Goal: Transaction & Acquisition: Book appointment/travel/reservation

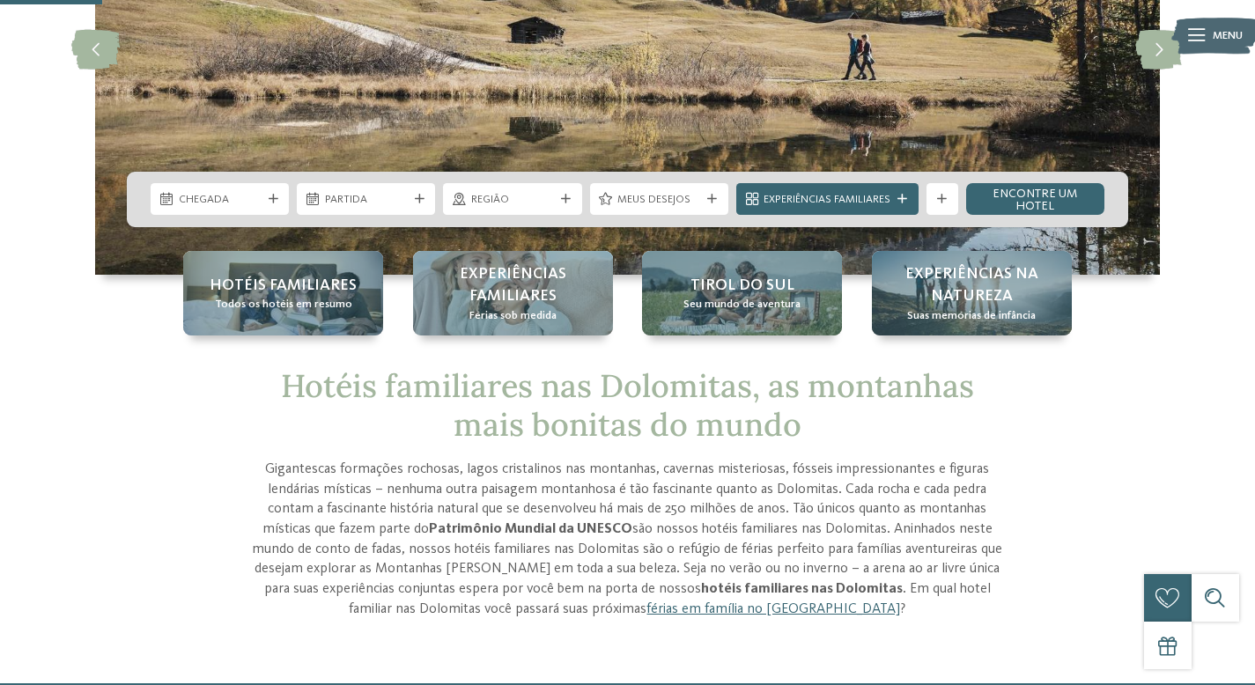
scroll to position [275, 0]
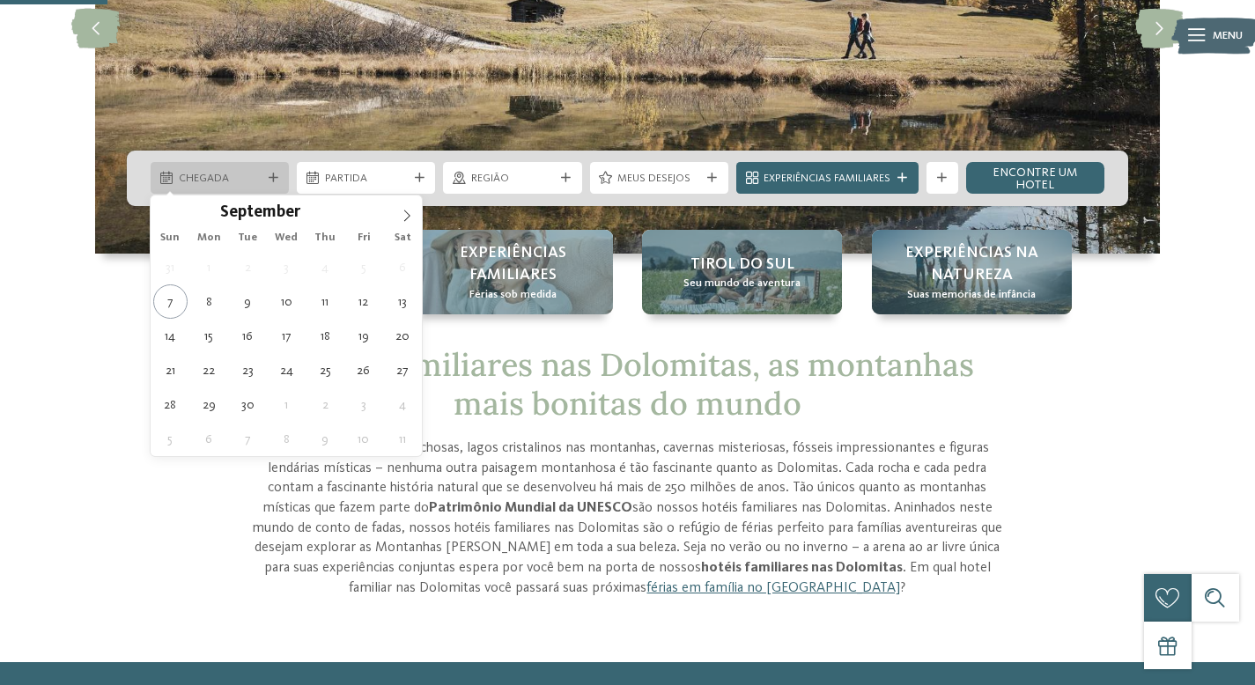
click at [233, 178] on span "Chegada" at bounding box center [220, 179] width 83 height 16
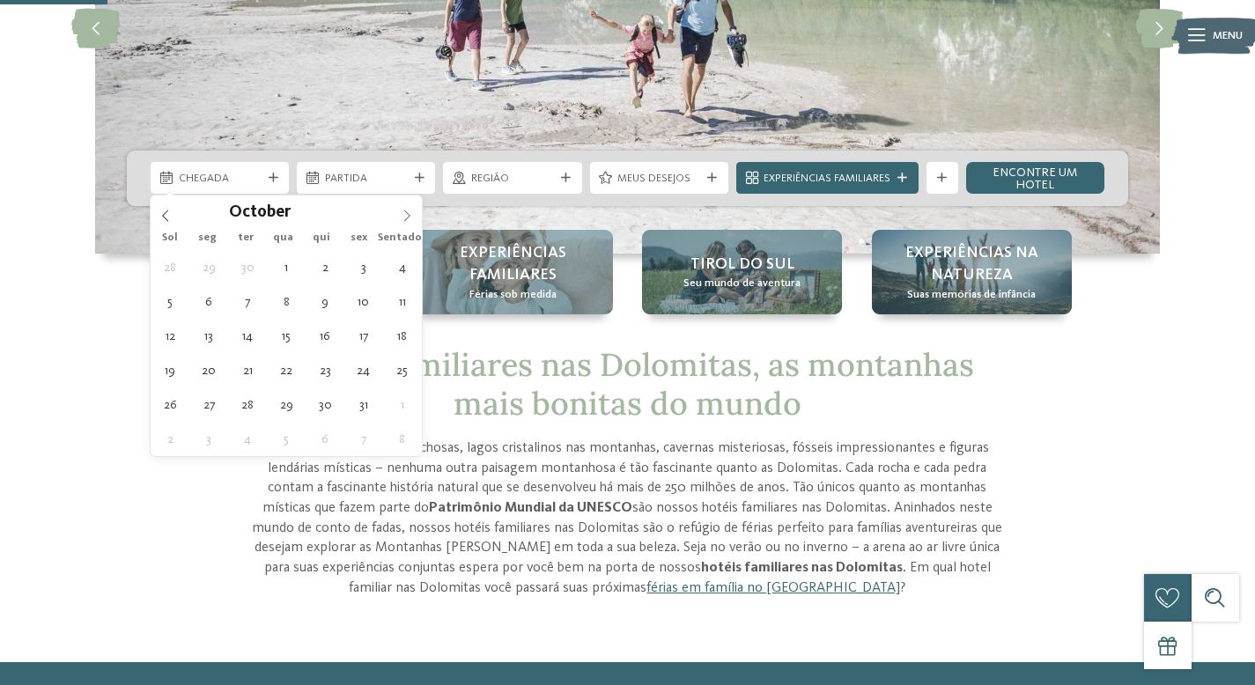
click at [407, 217] on icon at bounding box center [407, 216] width 12 height 12
type div "30.10.2025"
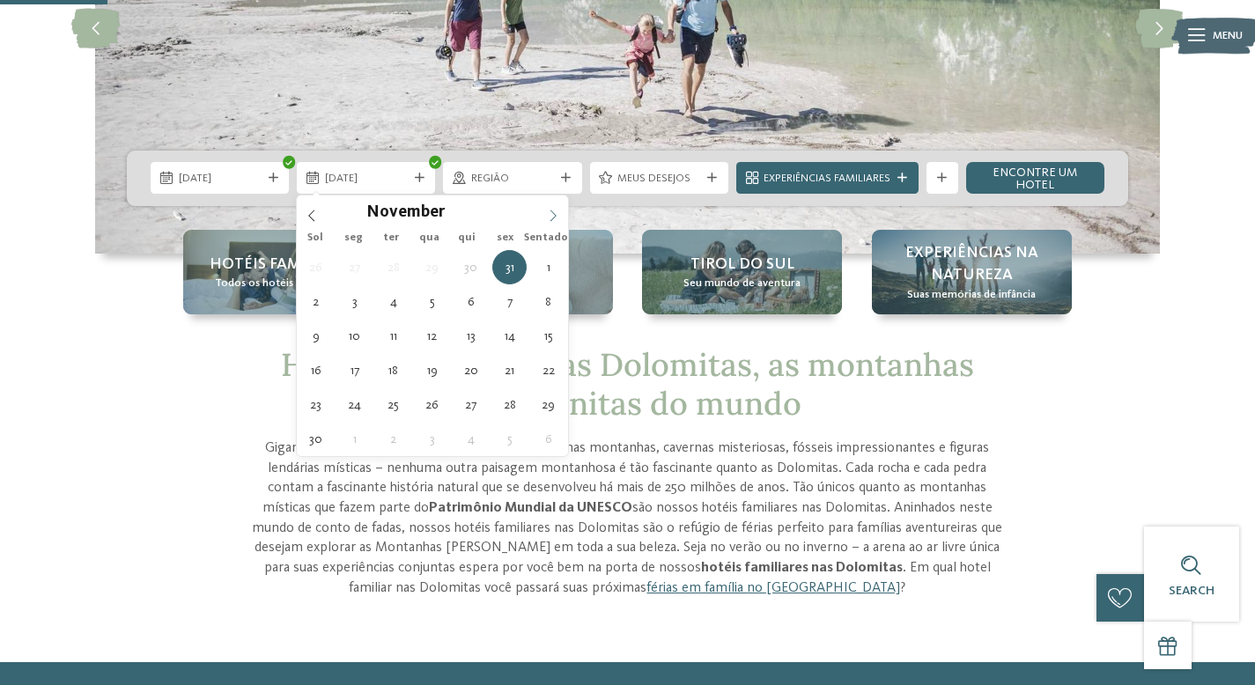
click at [552, 218] on icon at bounding box center [553, 215] width 6 height 11
type div "02.11.2025"
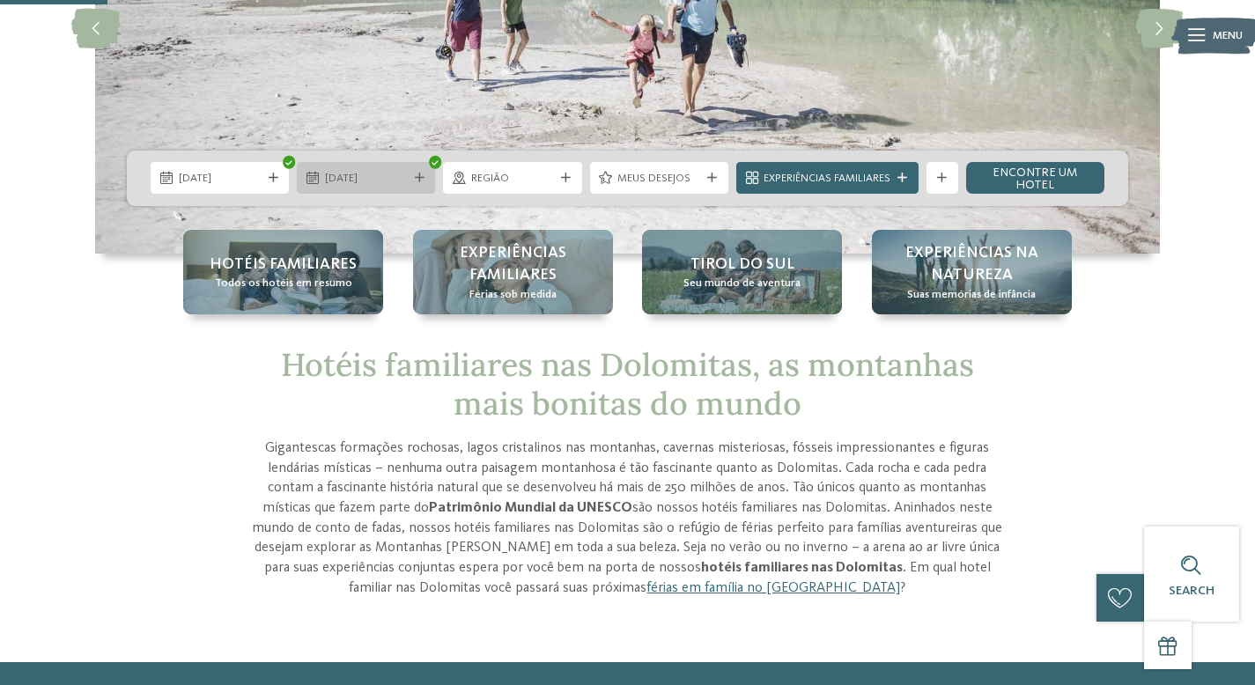
click at [388, 175] on span "02.11.2025" at bounding box center [366, 179] width 83 height 16
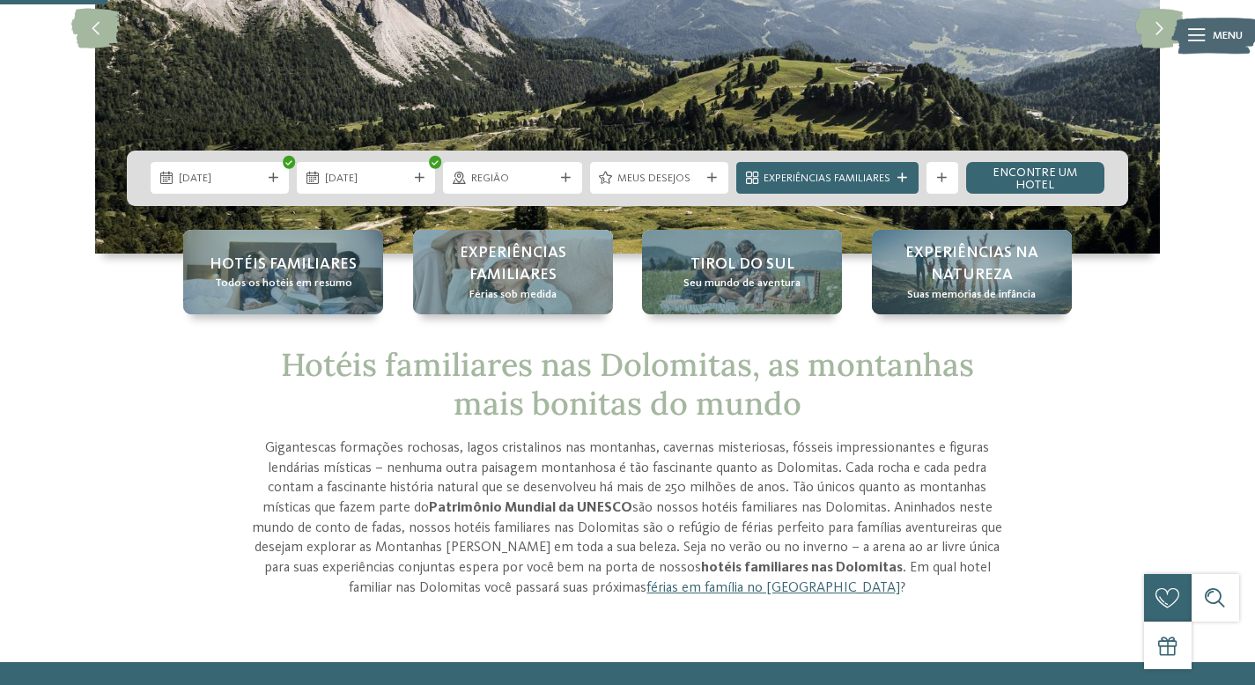
click at [121, 287] on div "Hotéis familiares Todos os hotéis em resumo Experiências Familiares Férias sob …" at bounding box center [627, 272] width 1079 height 85
click at [514, 180] on span "Região" at bounding box center [512, 179] width 83 height 16
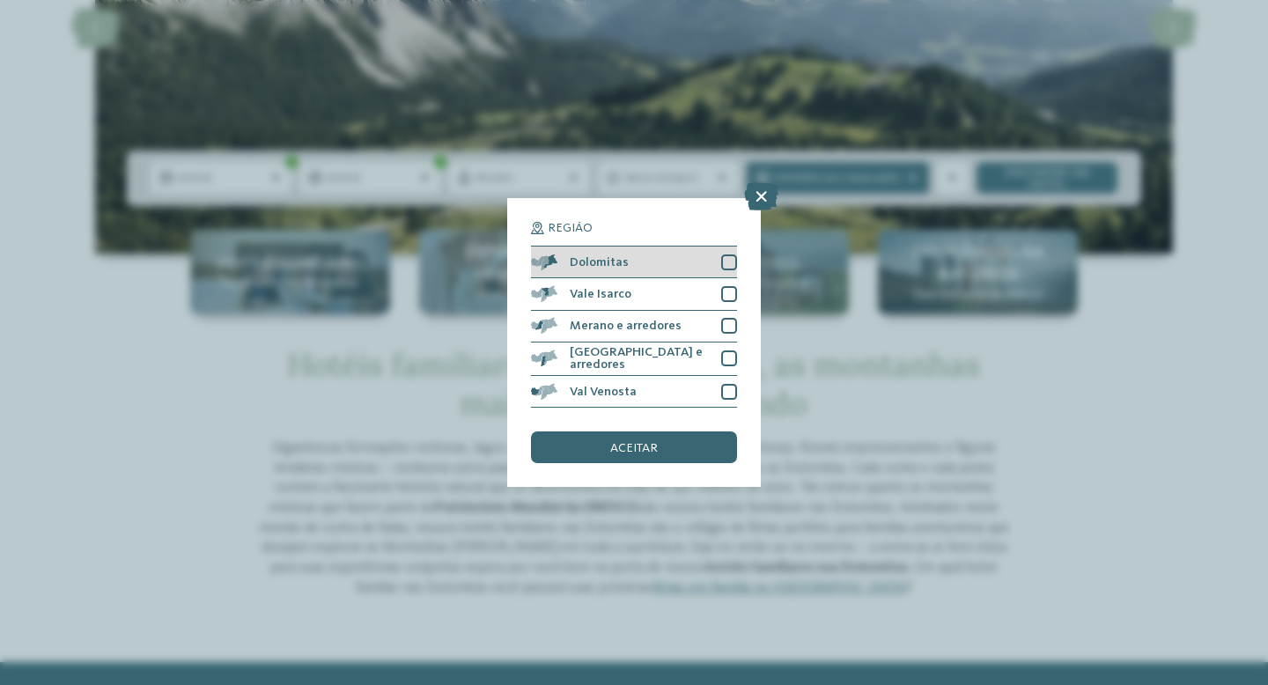
click at [728, 267] on div at bounding box center [729, 262] width 16 height 16
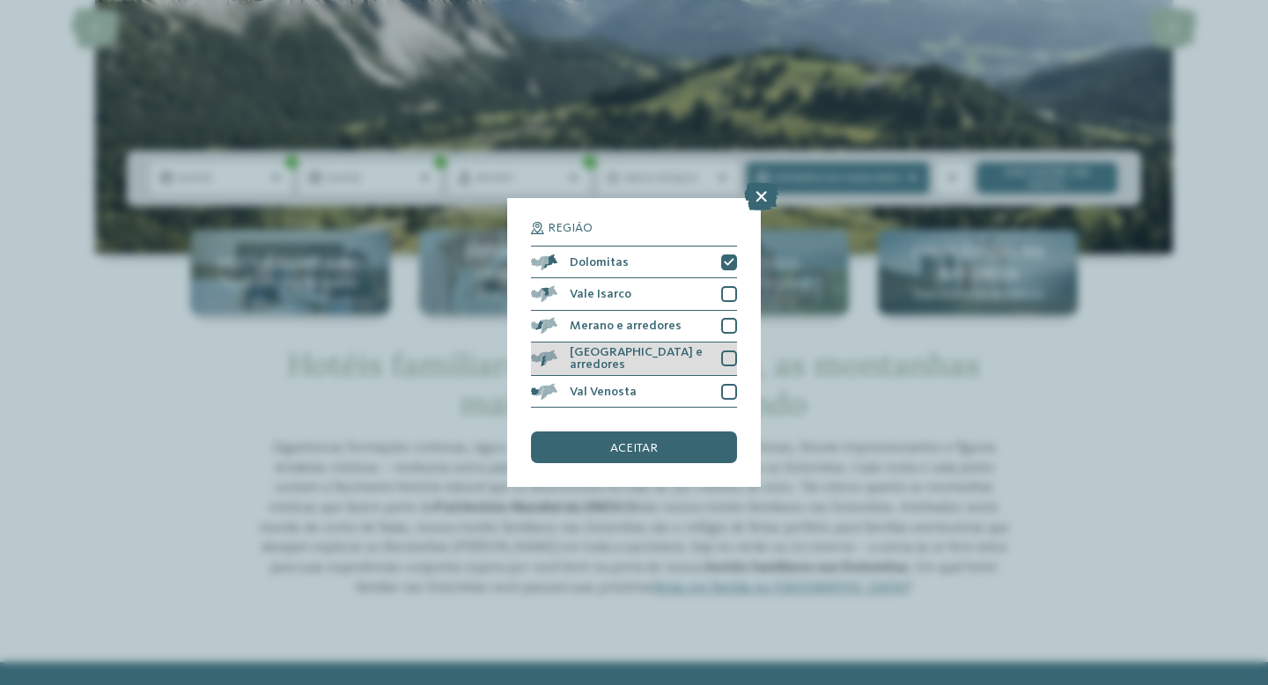
click at [710, 358] on div "Bolzano e arredores" at bounding box center [634, 359] width 206 height 34
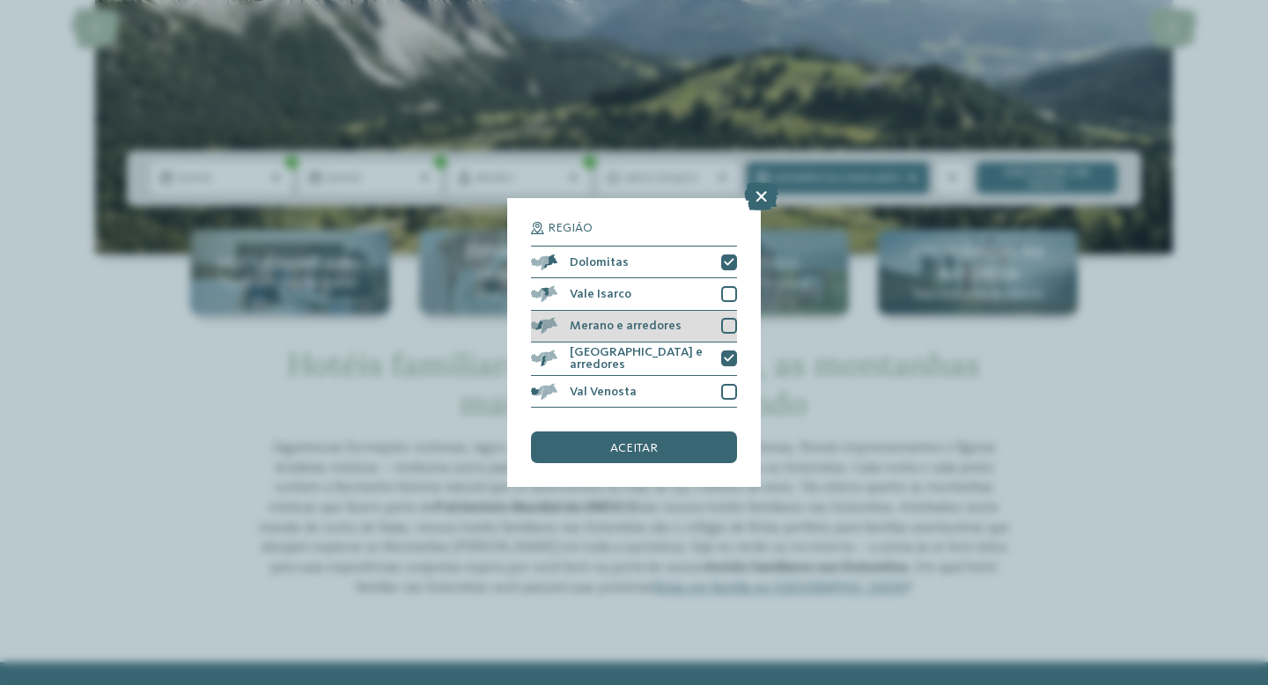
click at [703, 336] on div "Merano e arredores" at bounding box center [634, 327] width 206 height 32
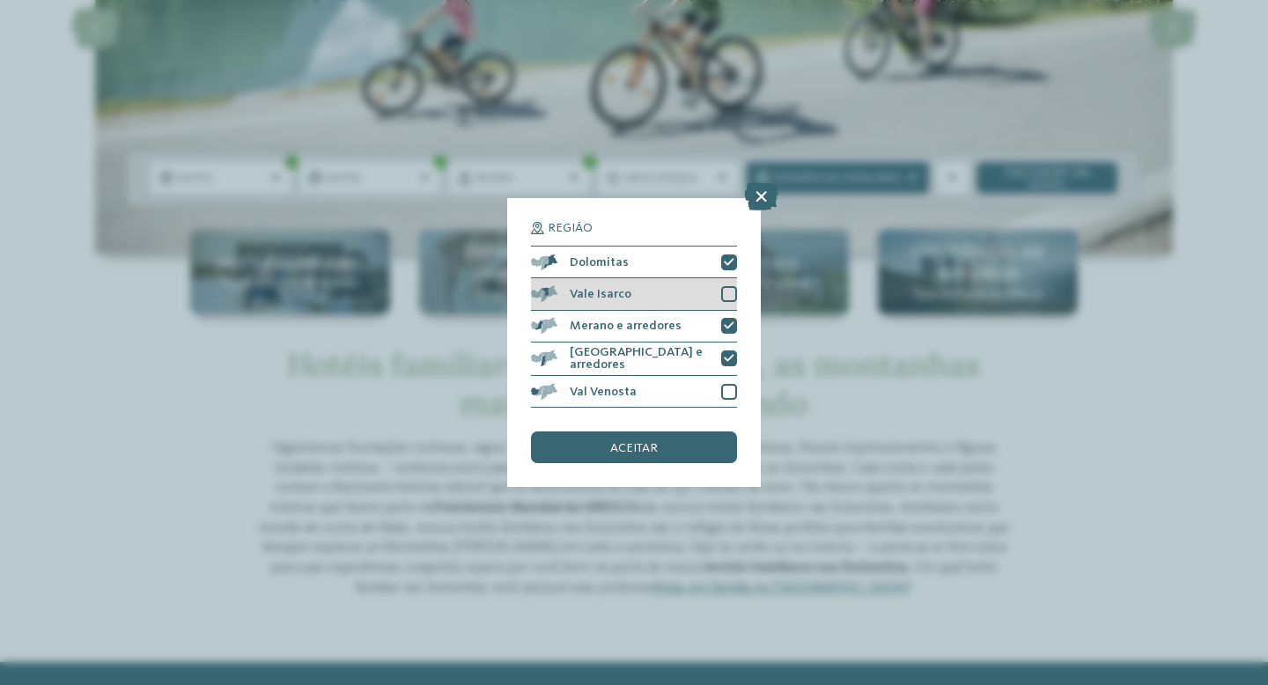
click at [699, 298] on div "Vale Isarco" at bounding box center [634, 294] width 206 height 32
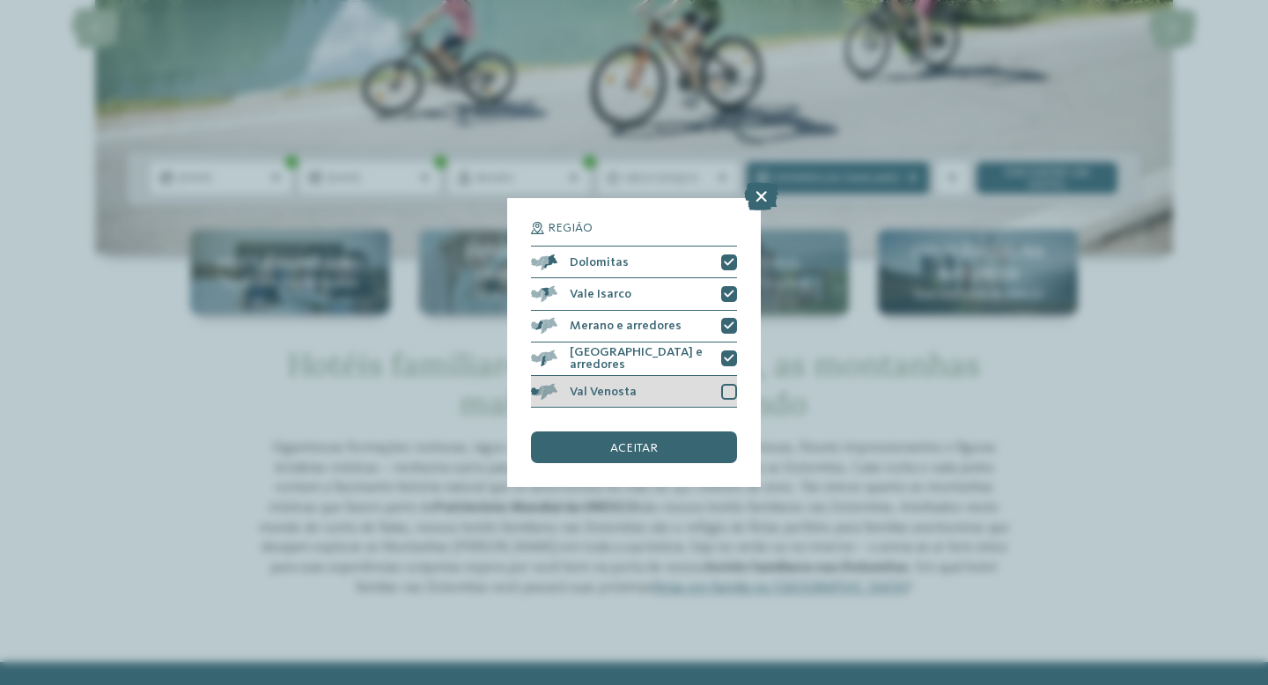
click at [696, 382] on div "Val Venosta" at bounding box center [634, 392] width 206 height 32
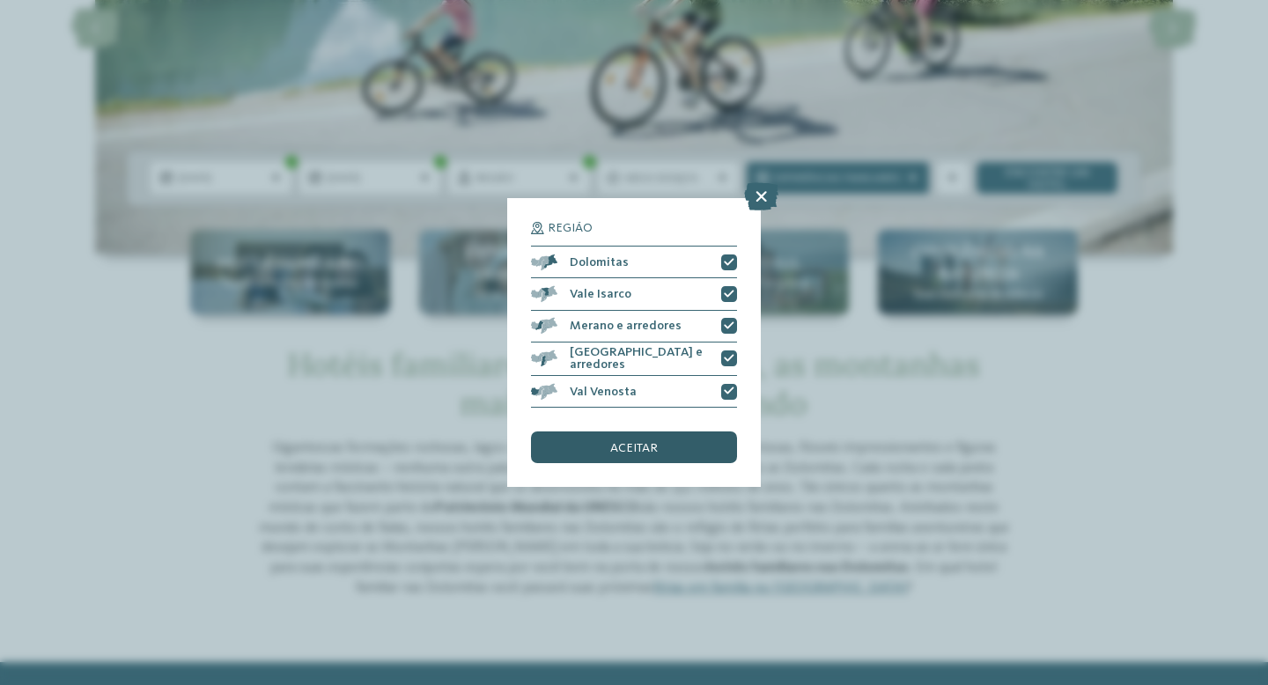
click at [670, 452] on div "aceitar" at bounding box center [634, 447] width 206 height 32
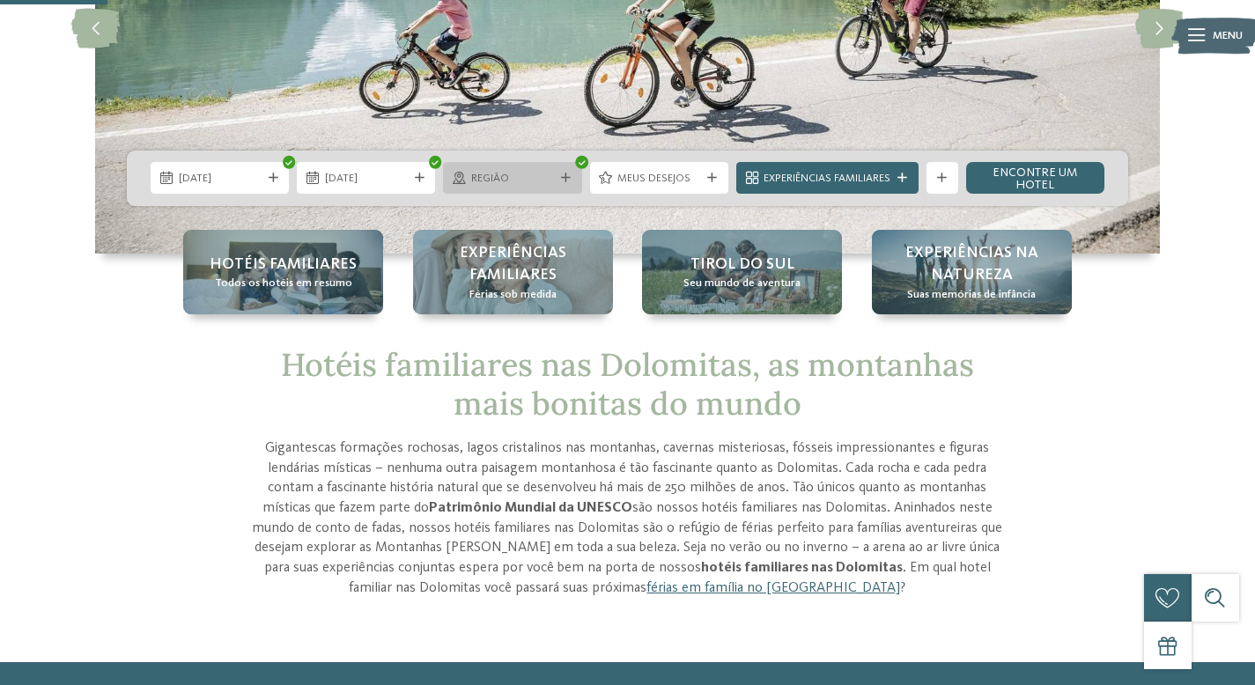
click at [524, 180] on span "Região" at bounding box center [512, 179] width 83 height 16
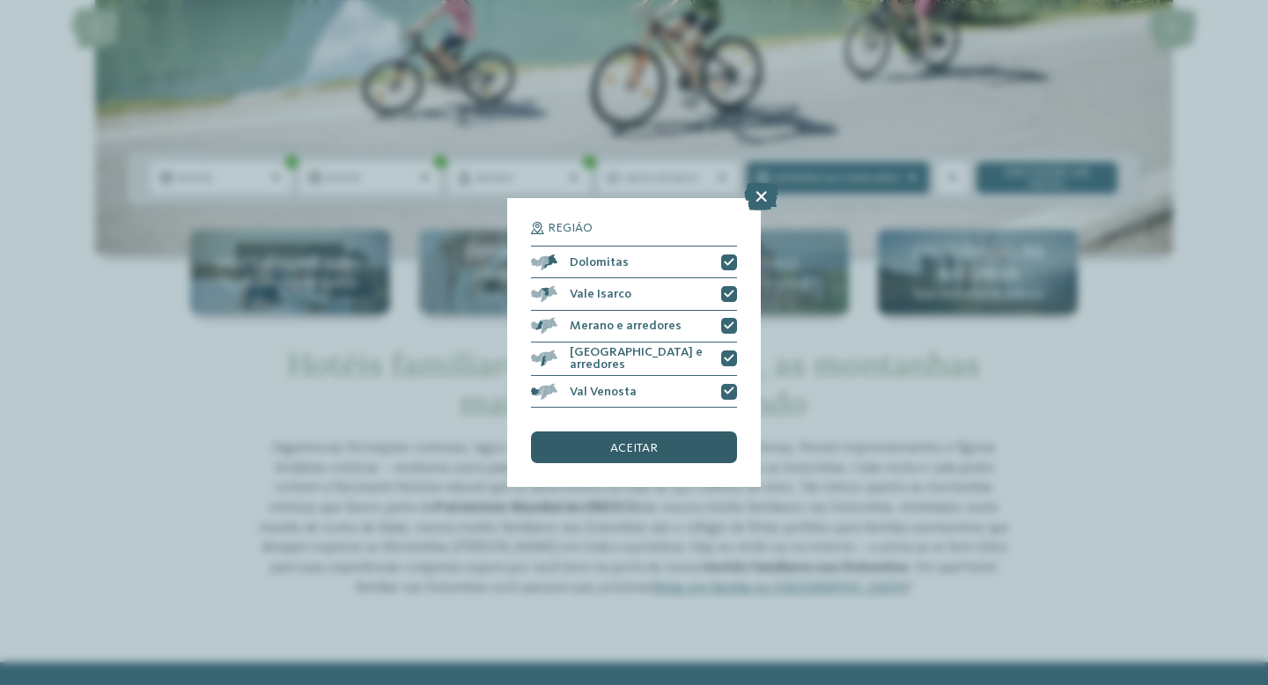
click at [674, 440] on div "aceitar" at bounding box center [634, 447] width 206 height 32
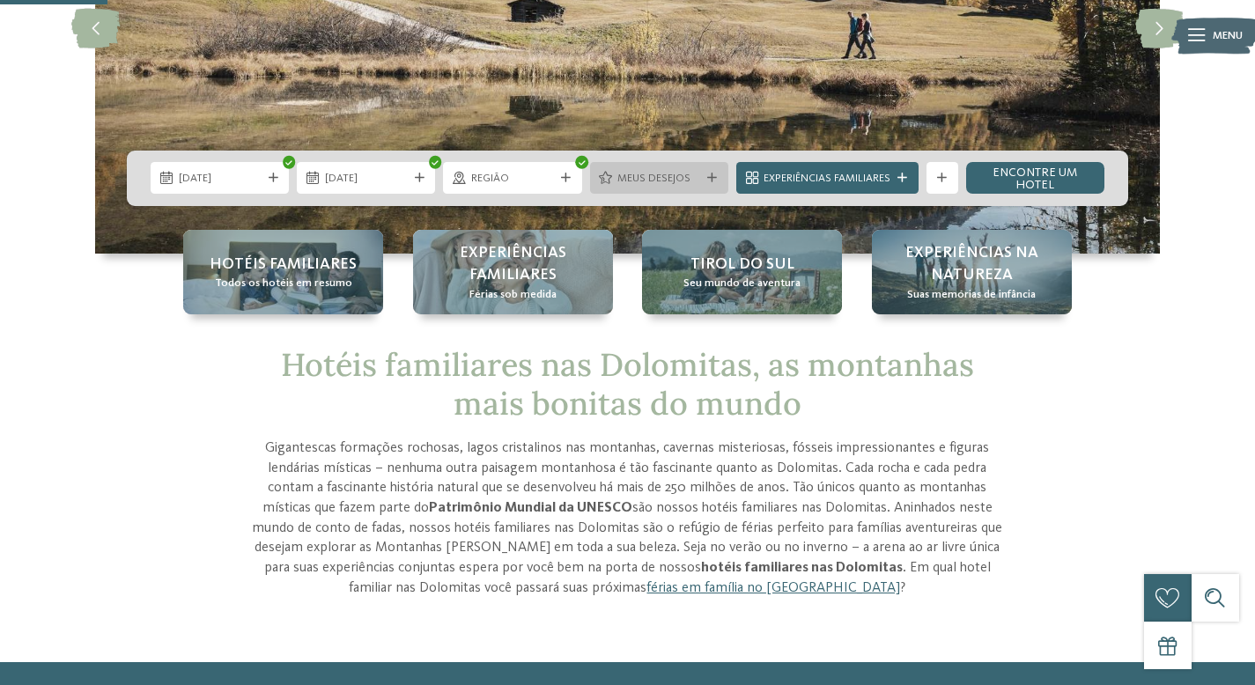
click at [687, 178] on font "Meus desejos" at bounding box center [653, 178] width 73 height 11
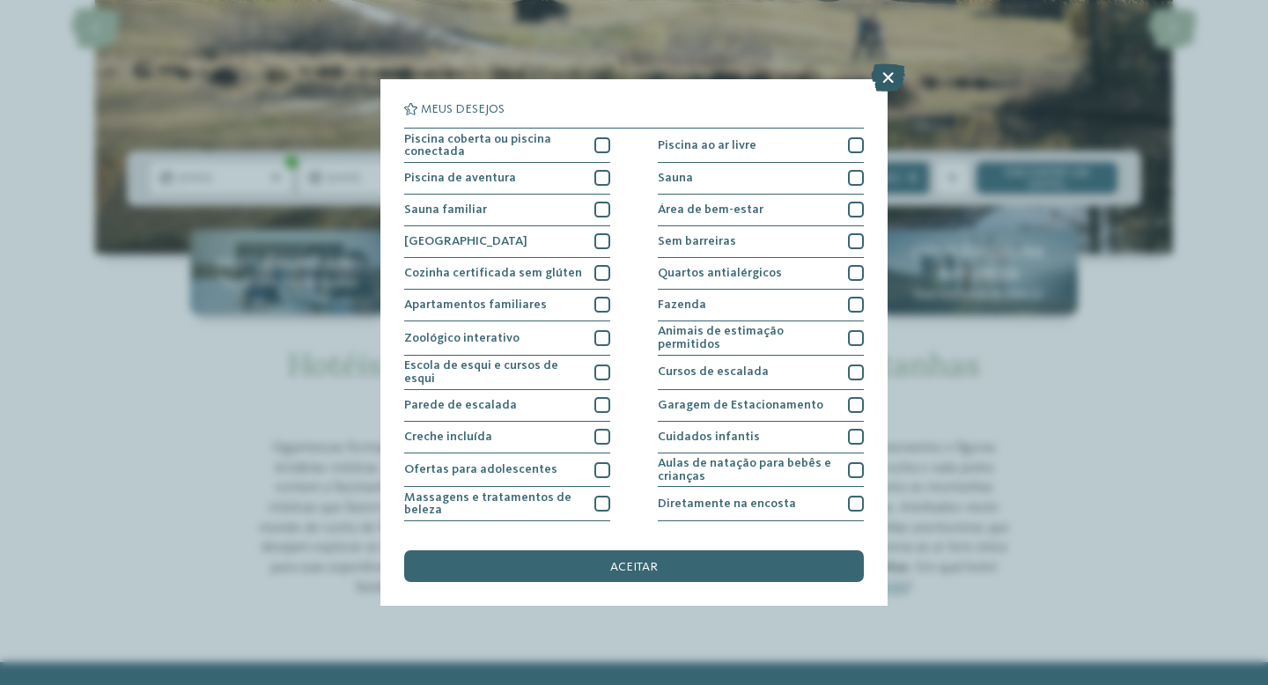
click at [886, 83] on icon at bounding box center [888, 77] width 34 height 28
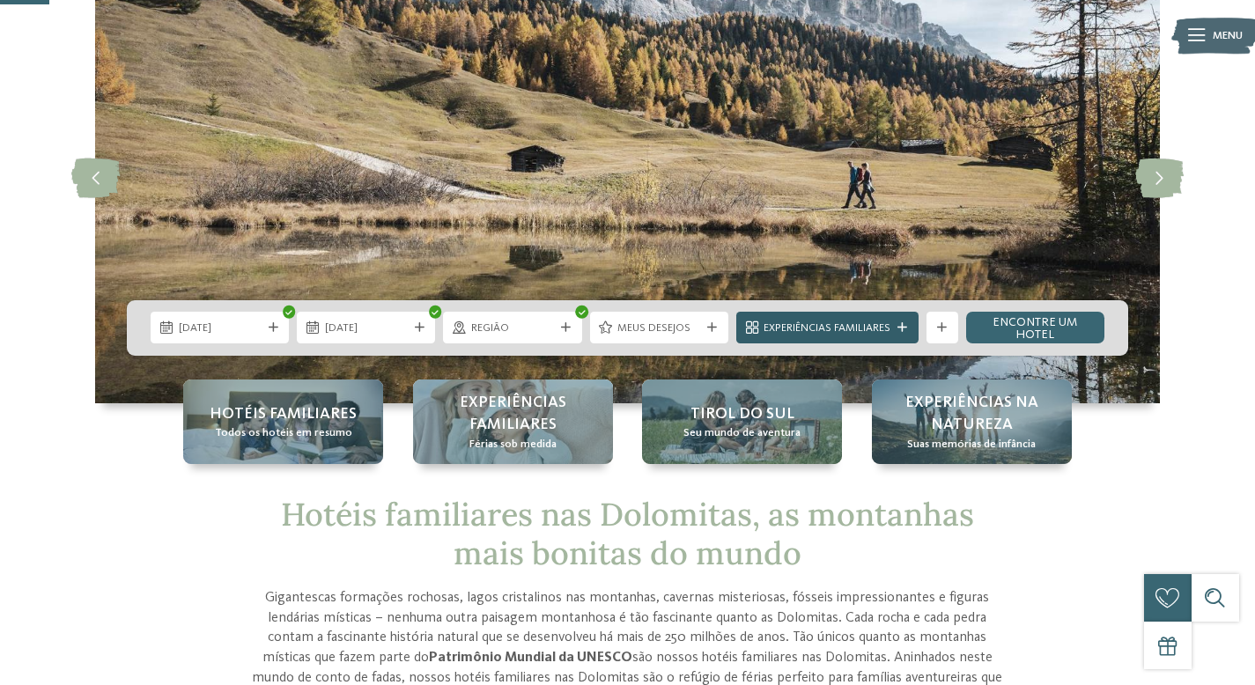
scroll to position [126, 0]
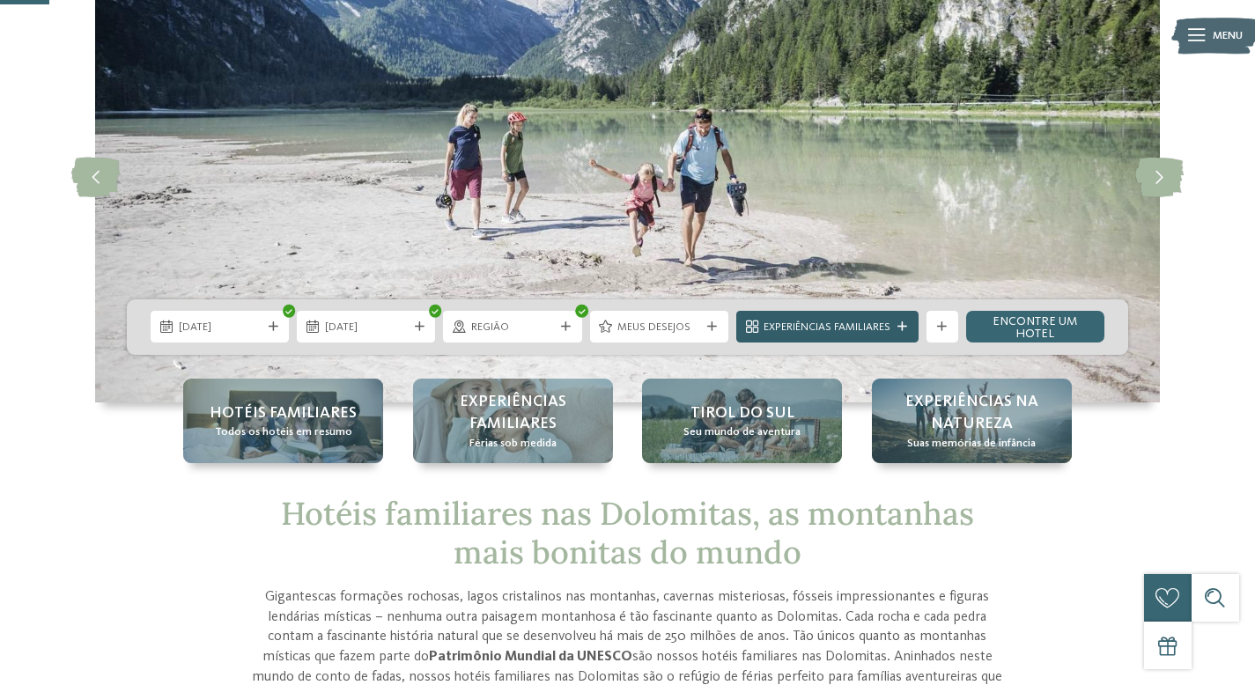
click at [819, 328] on font "Experiências Familiares" at bounding box center [826, 326] width 127 height 11
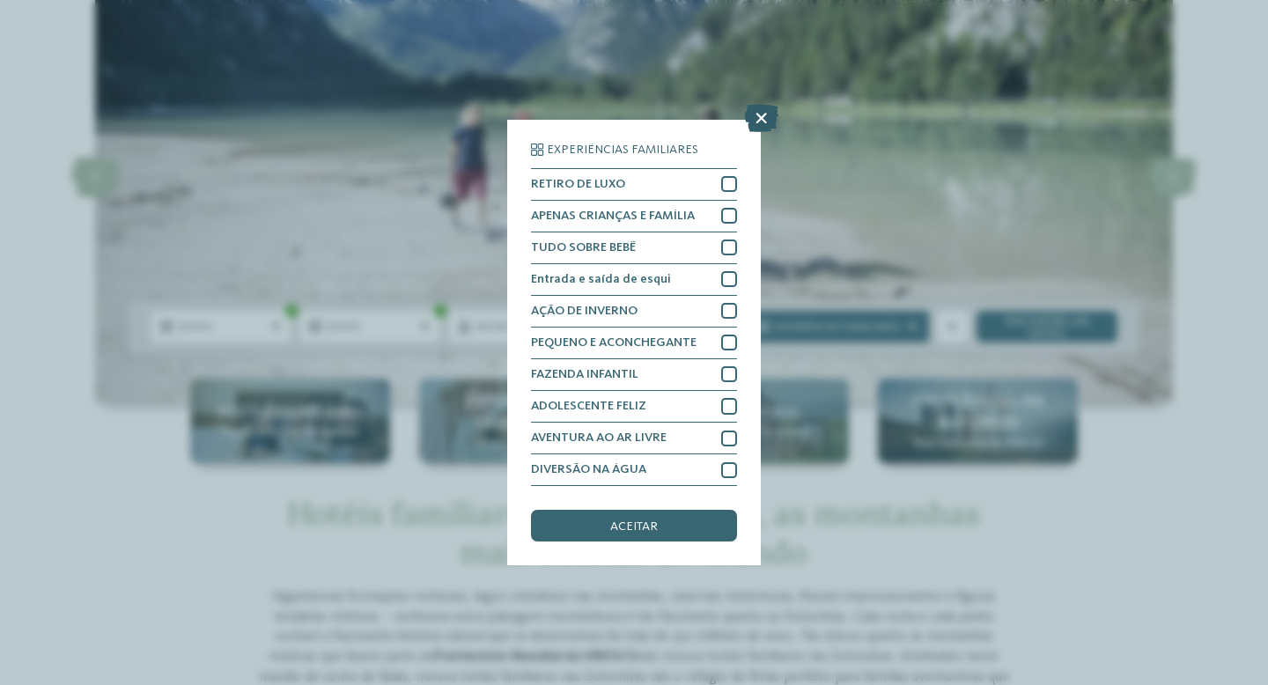
click at [759, 129] on icon at bounding box center [761, 118] width 34 height 28
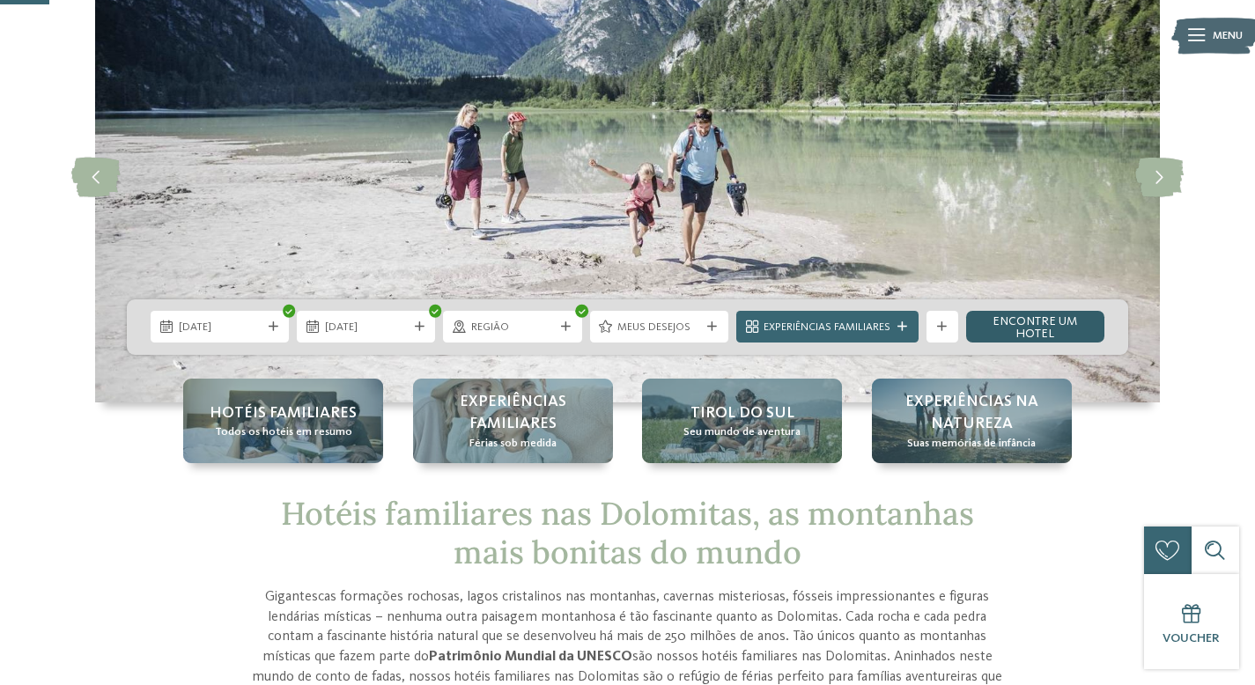
click at [1004, 320] on font "Encontre um hotel" at bounding box center [1034, 327] width 85 height 25
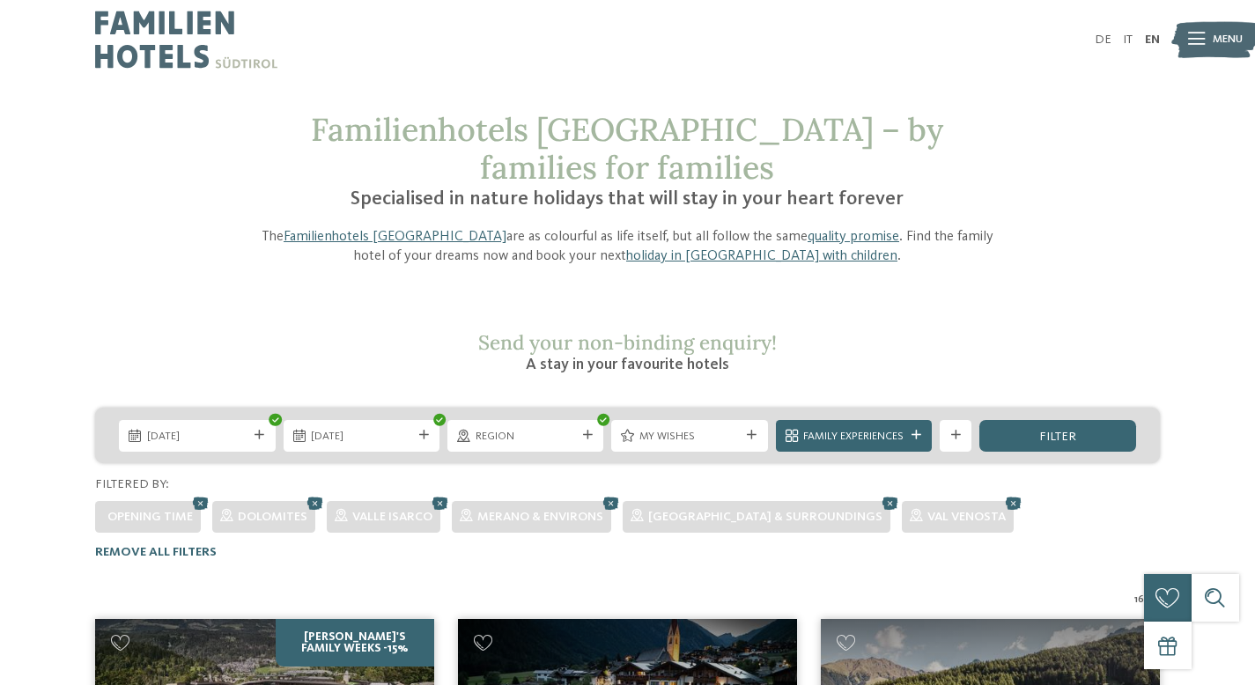
scroll to position [3, 0]
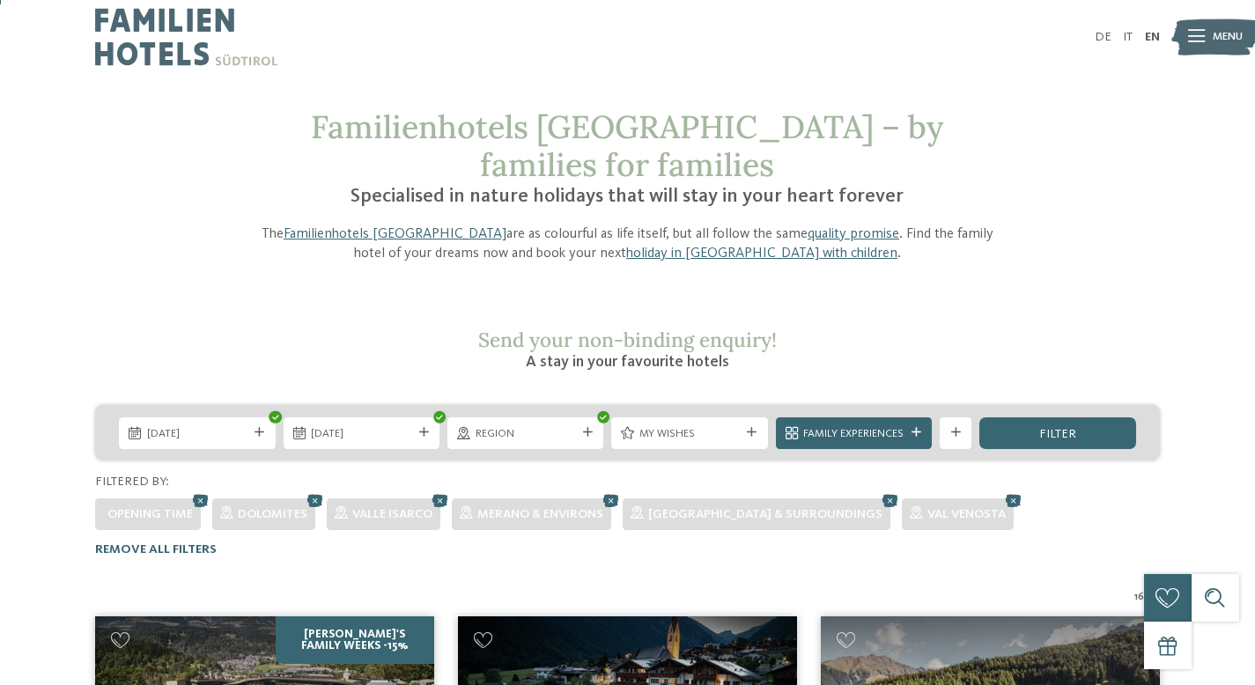
click at [1032, 417] on div "filter" at bounding box center [1057, 433] width 156 height 32
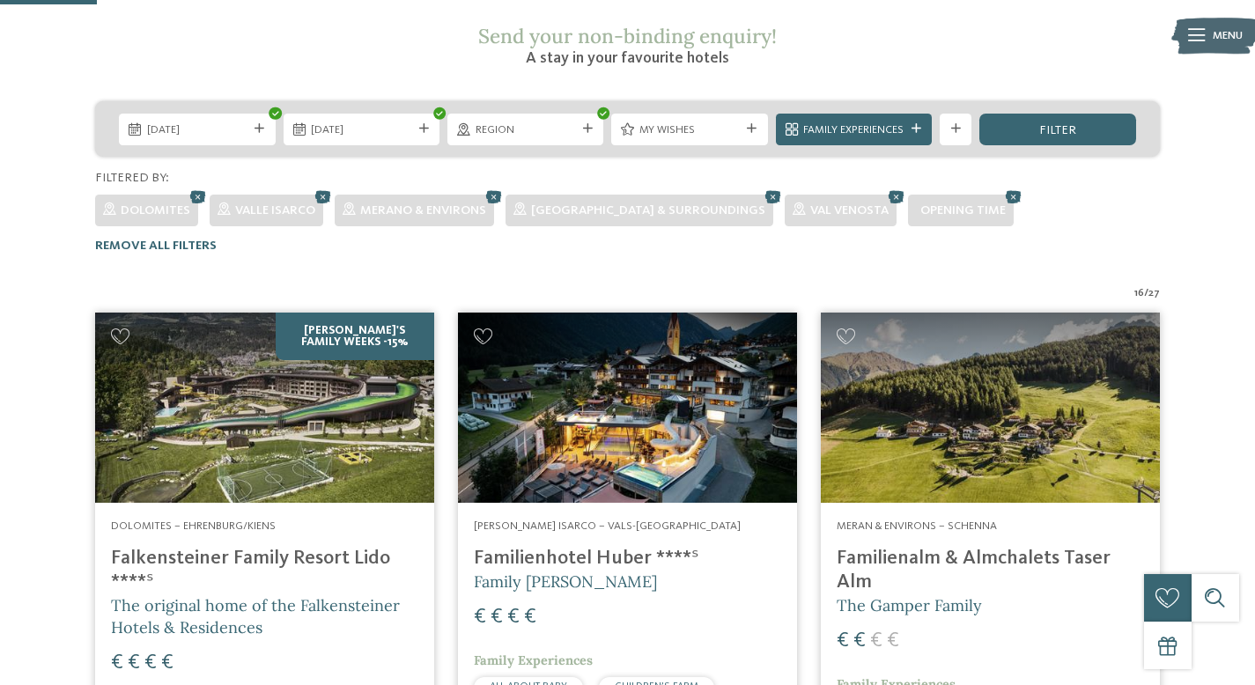
scroll to position [301, 0]
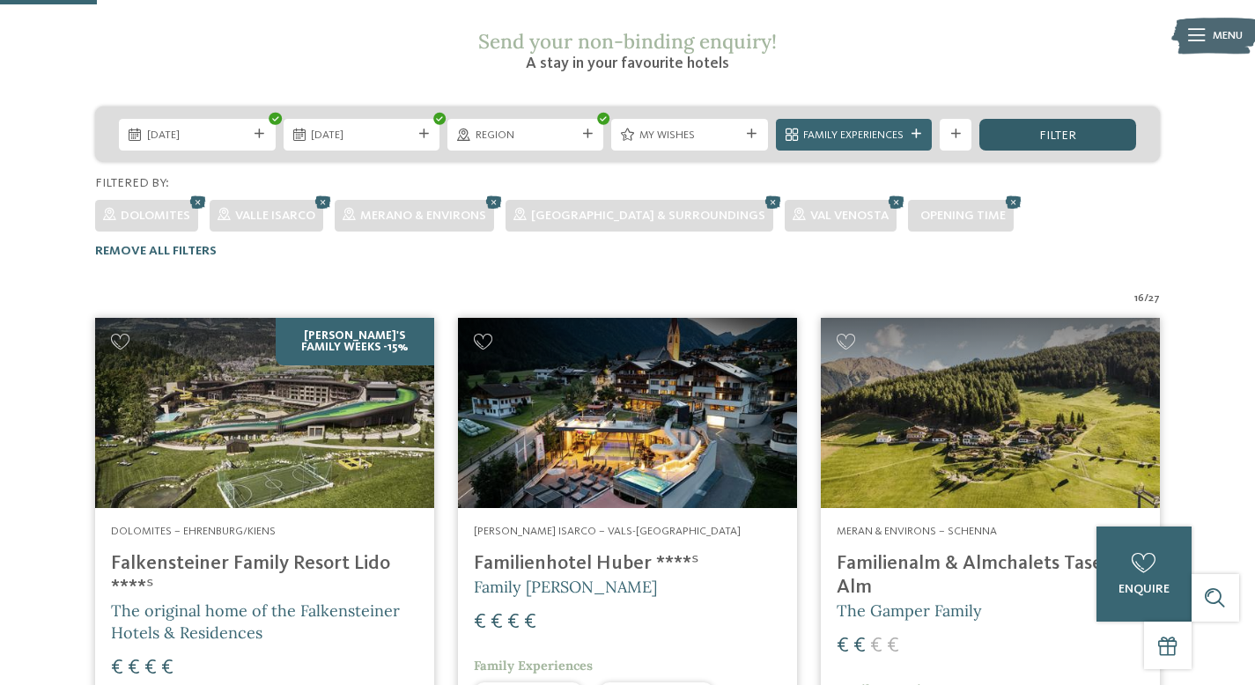
click at [1049, 119] on div "filter" at bounding box center [1057, 135] width 156 height 32
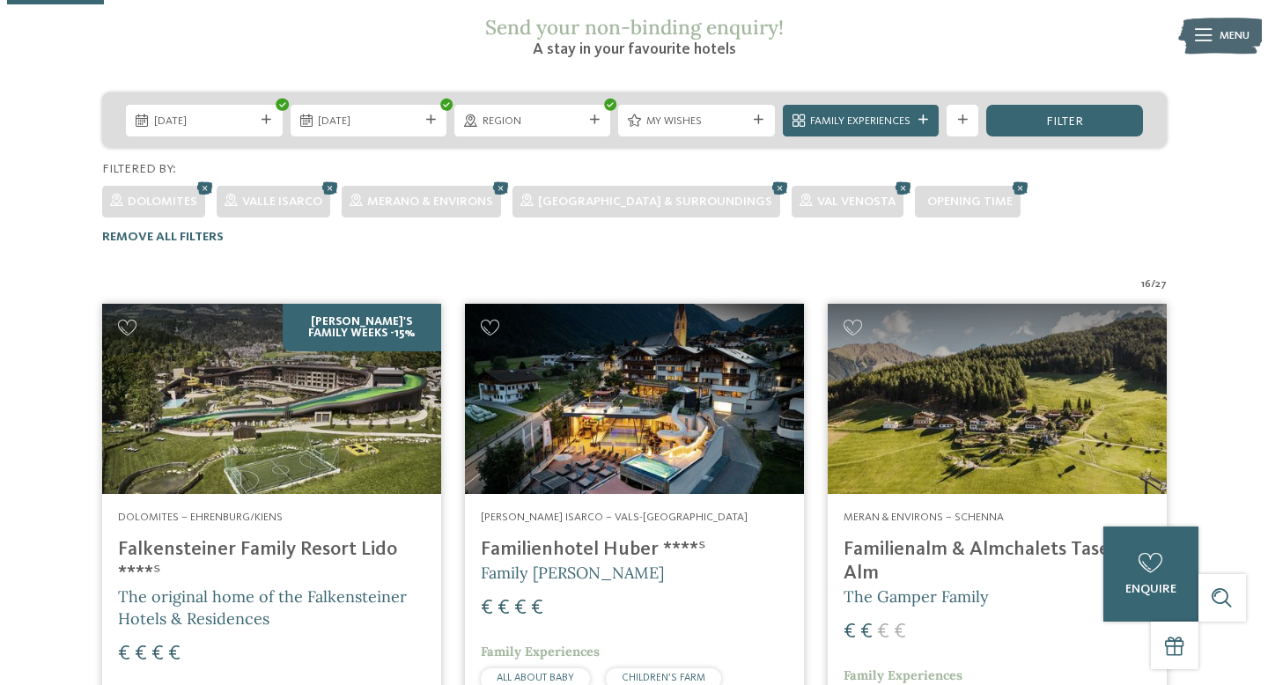
scroll to position [298, 0]
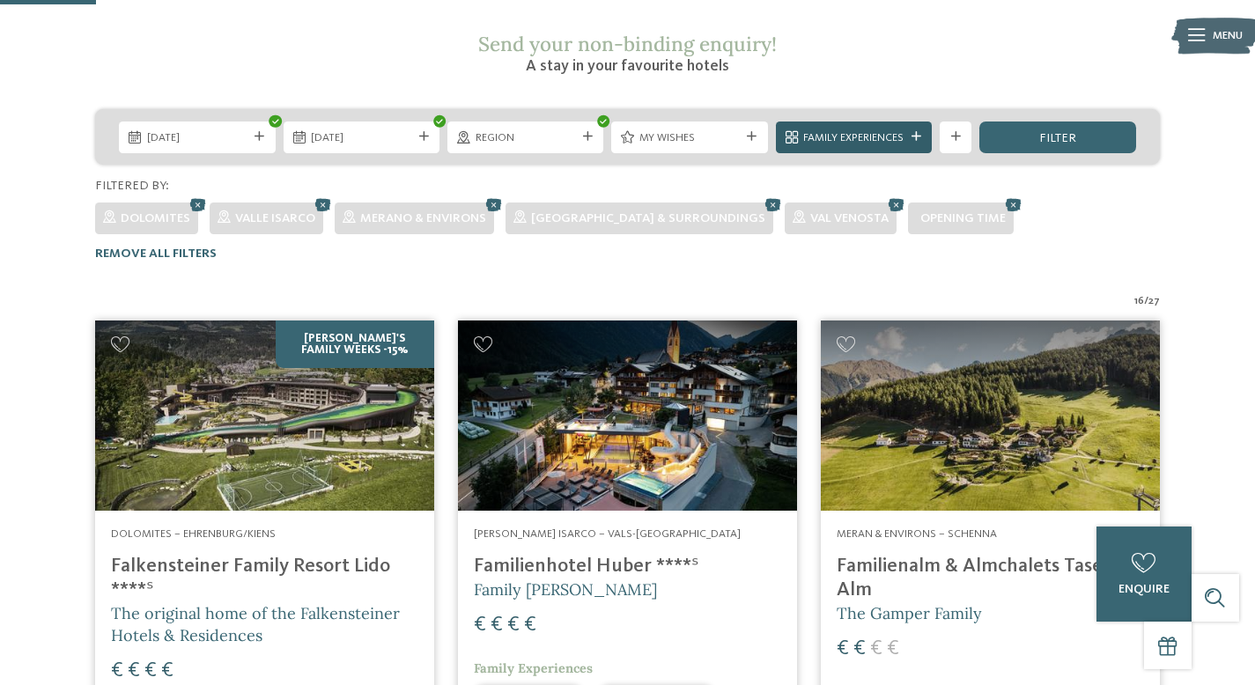
click at [825, 130] on span "Family Experiences" at bounding box center [853, 138] width 100 height 16
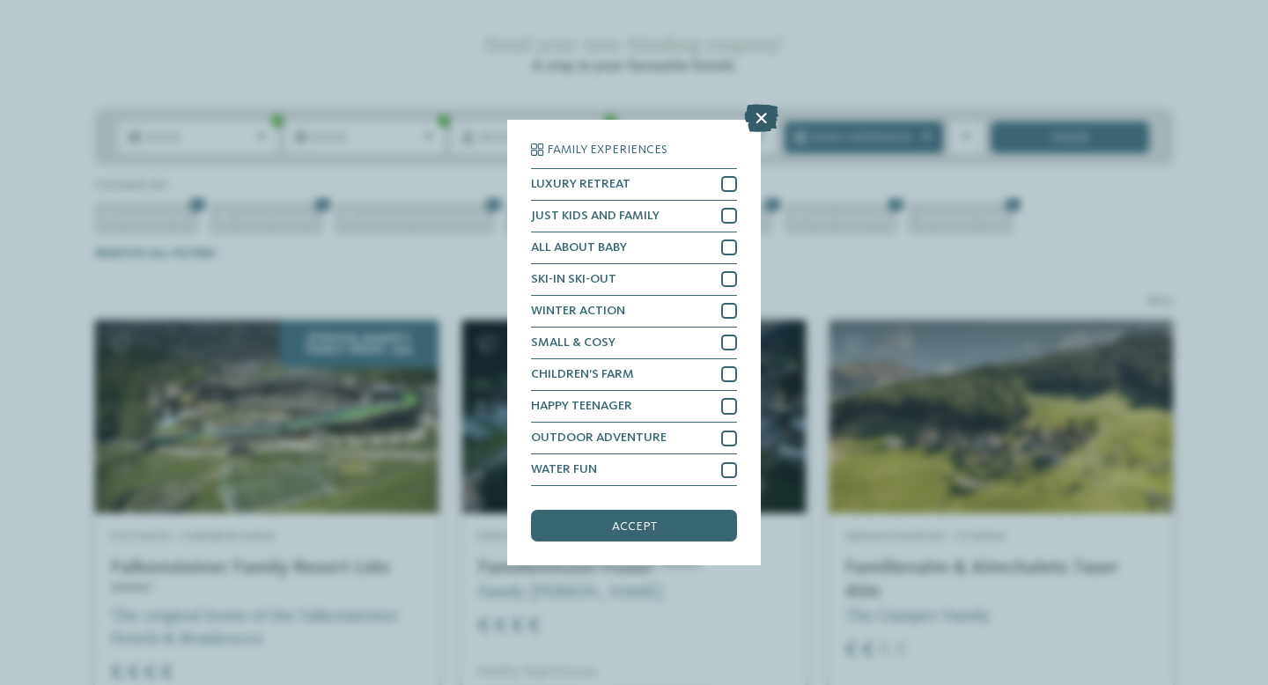
click at [764, 123] on icon at bounding box center [761, 118] width 34 height 28
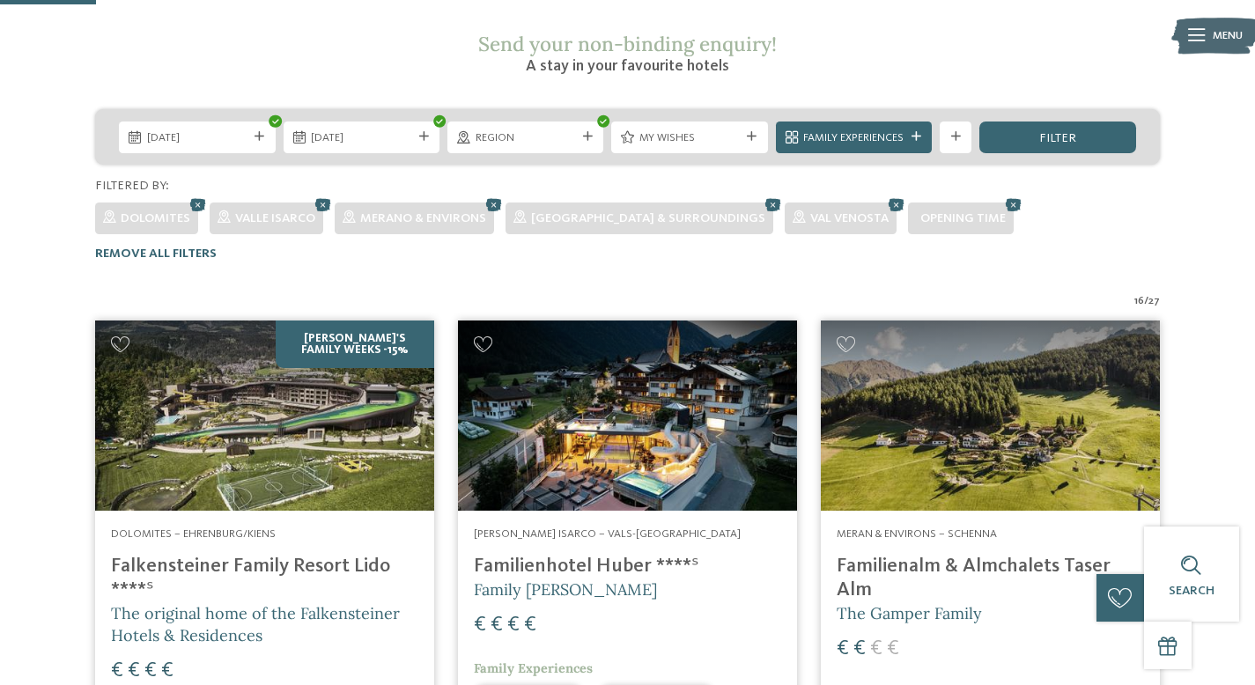
click at [707, 123] on div "30.10.2025 02.11.2025" at bounding box center [627, 136] width 1064 height 55
click at [698, 130] on span "My wishes" at bounding box center [689, 138] width 100 height 16
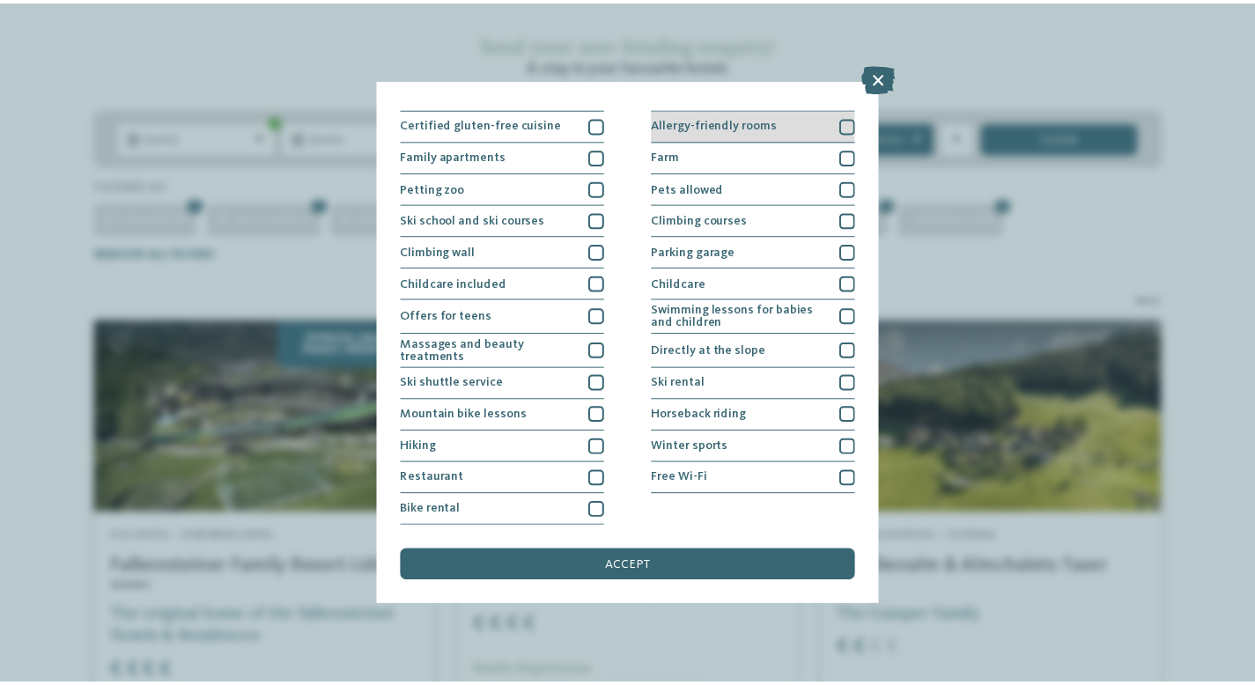
scroll to position [0, 0]
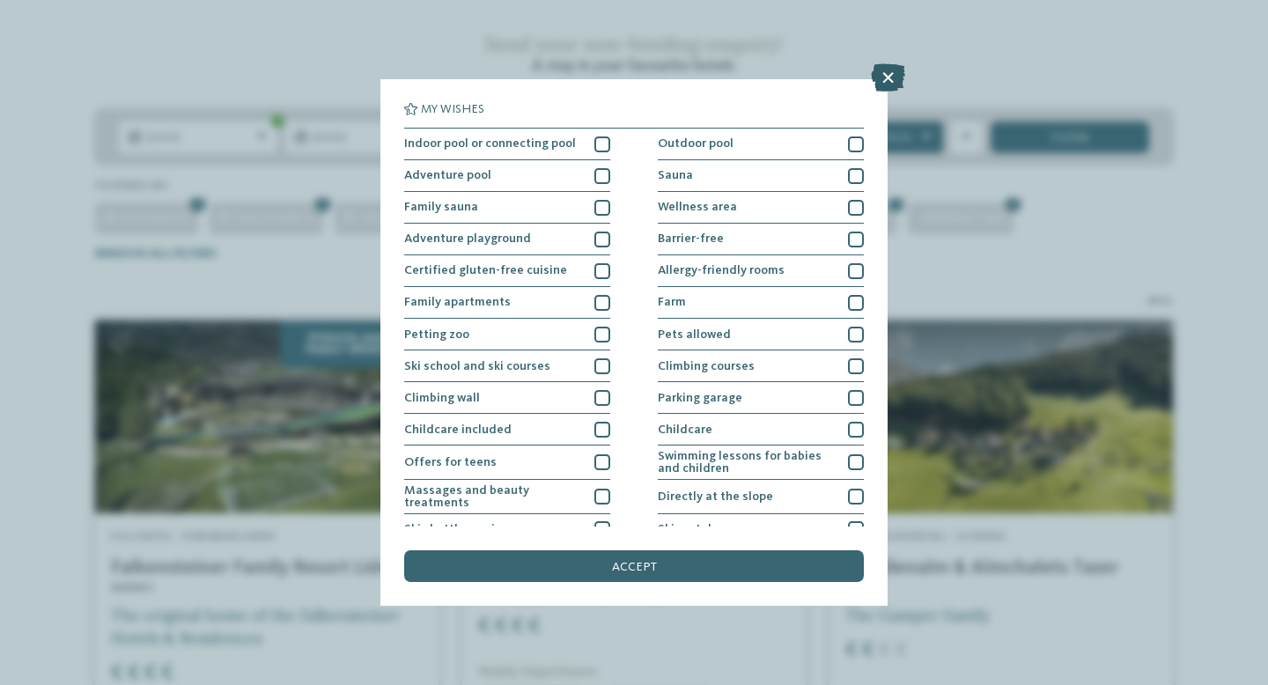
click at [885, 74] on icon at bounding box center [888, 77] width 34 height 28
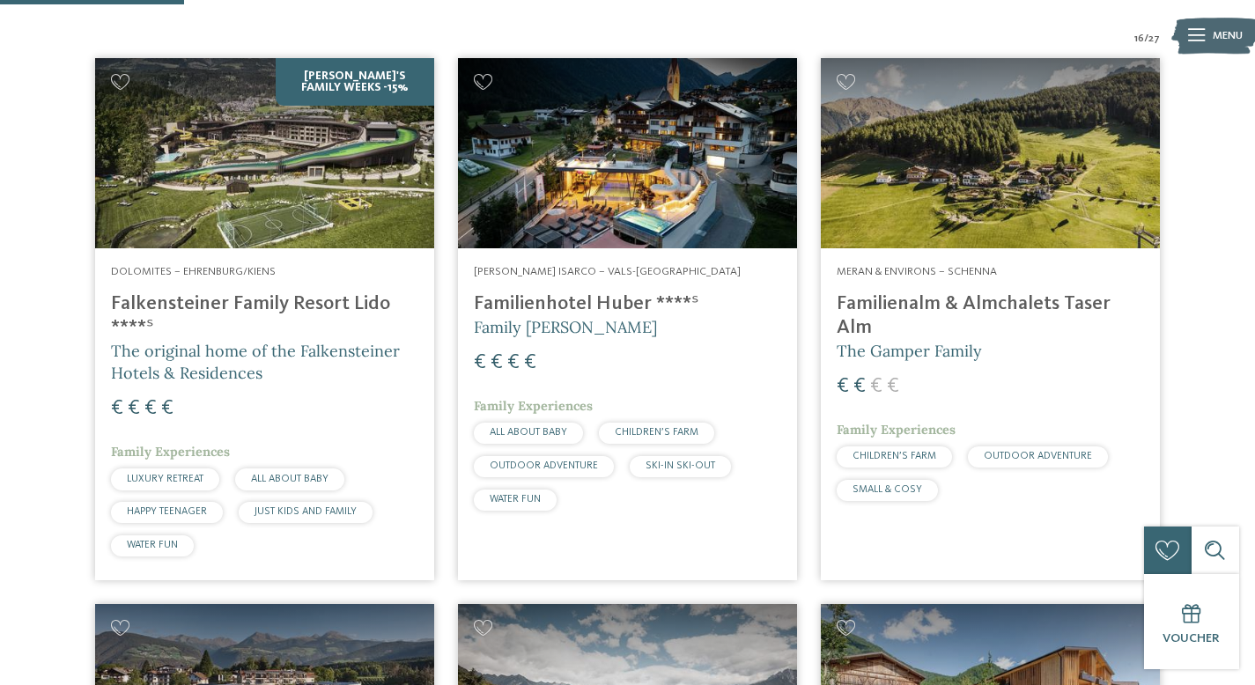
scroll to position [600, 0]
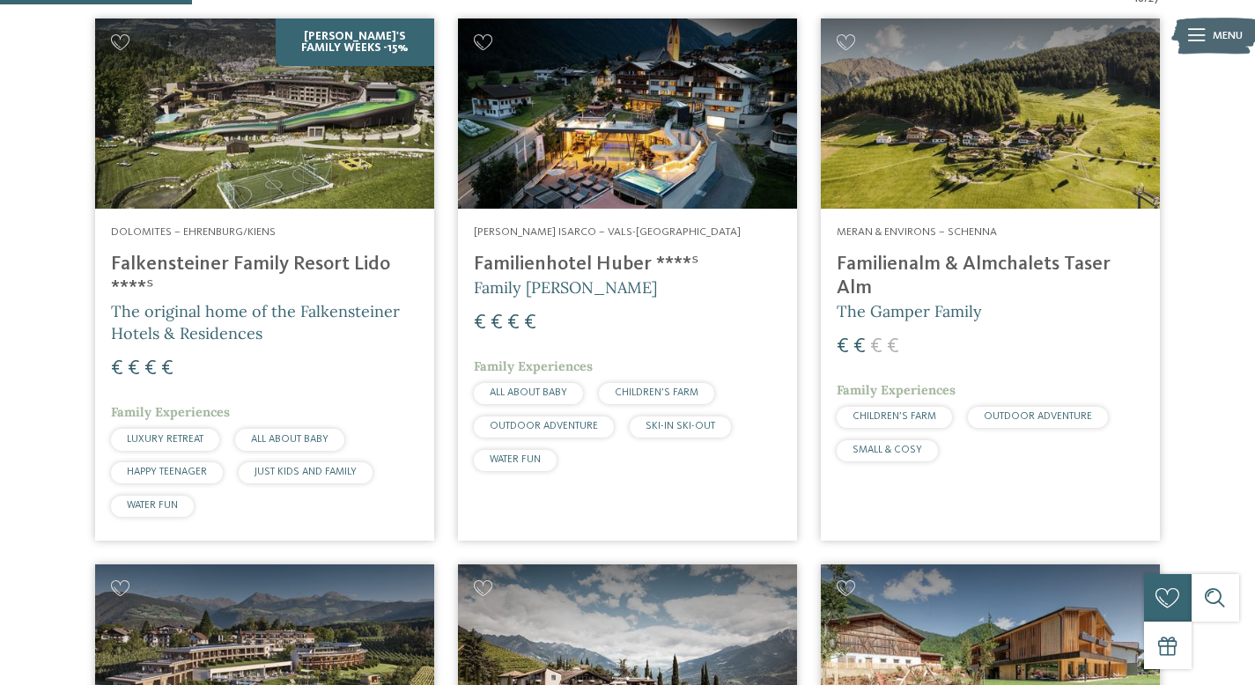
click at [906, 253] on h4 "Familienalm & Almchalets Taser Alm" at bounding box center [989, 277] width 307 height 48
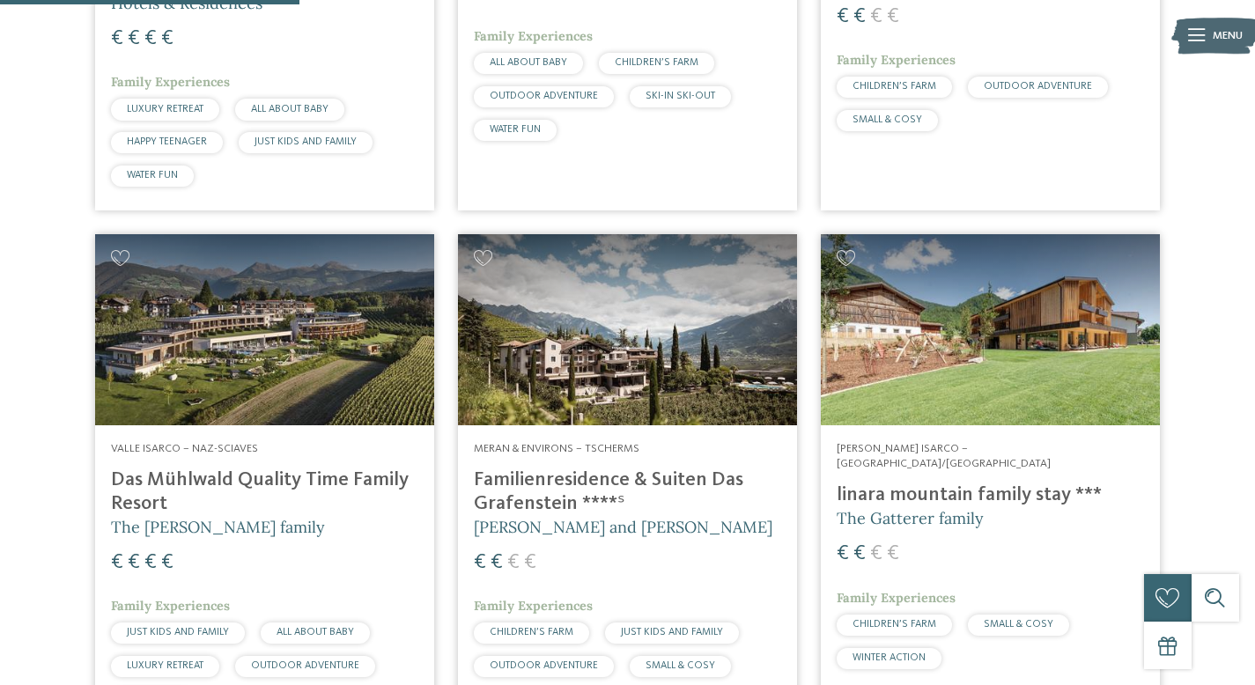
scroll to position [934, 0]
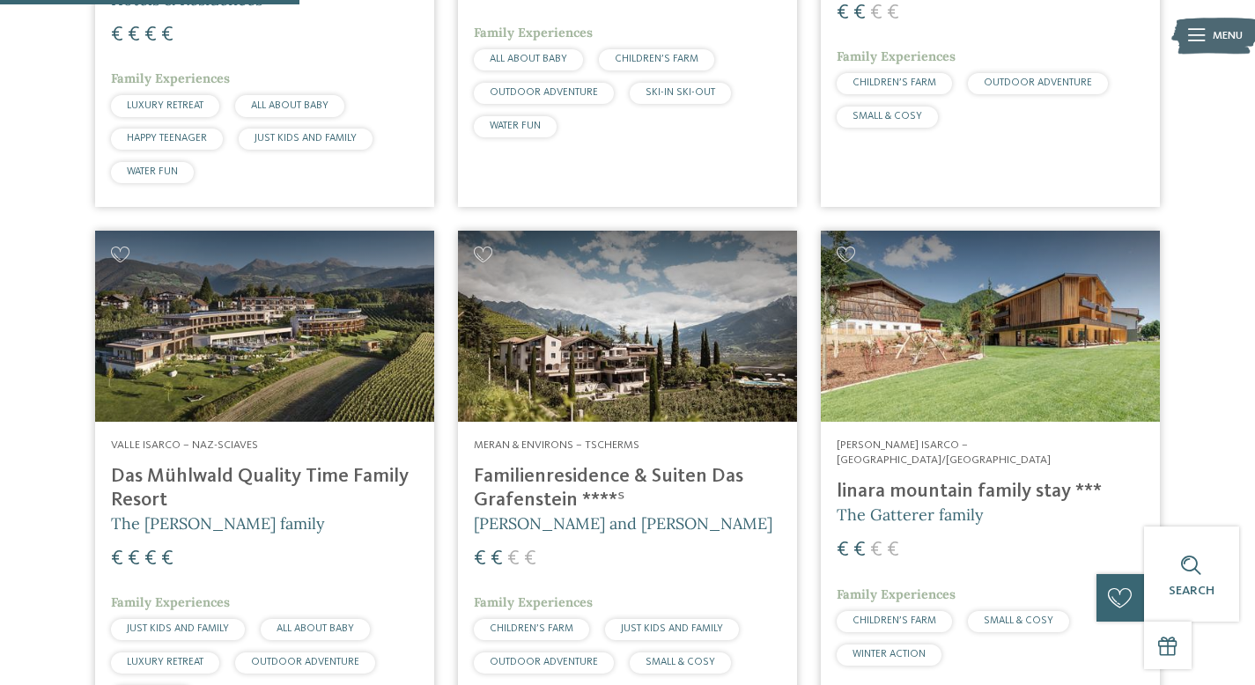
click at [701, 465] on h4 "Familienresidence & Suiten Das Grafenstein ****ˢ" at bounding box center [627, 489] width 307 height 48
click at [878, 480] on h4 "linara mountain family stay ***" at bounding box center [989, 492] width 307 height 24
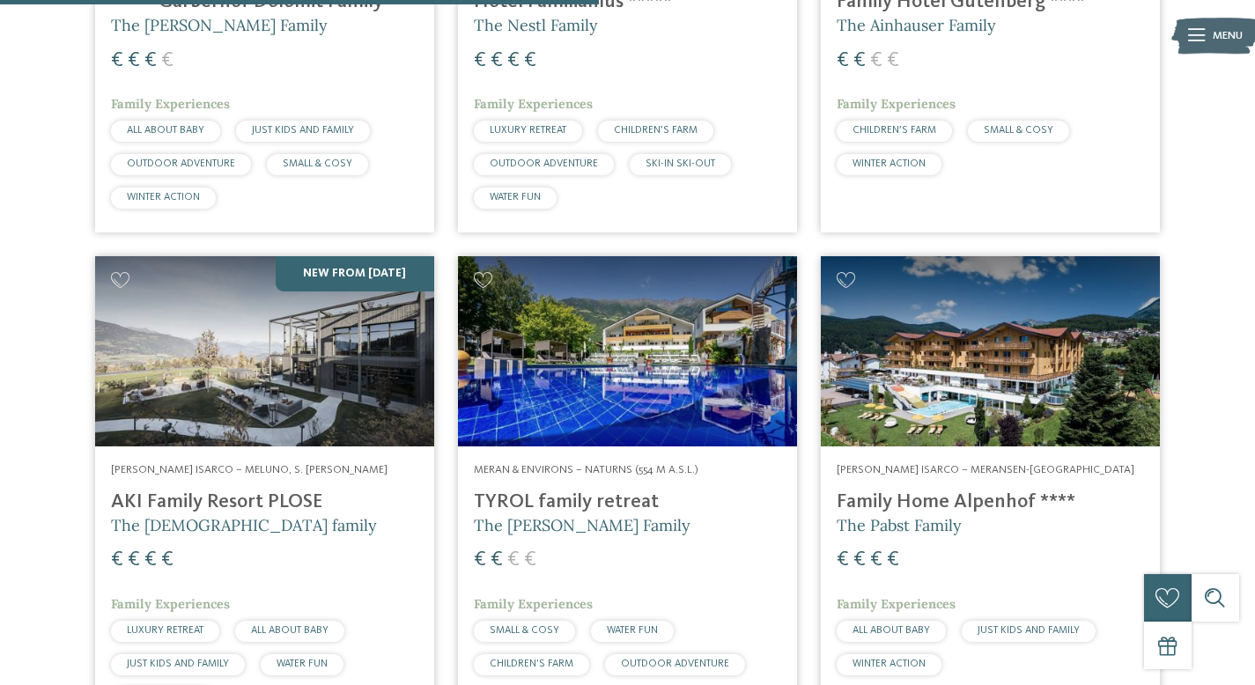
scroll to position [1939, 0]
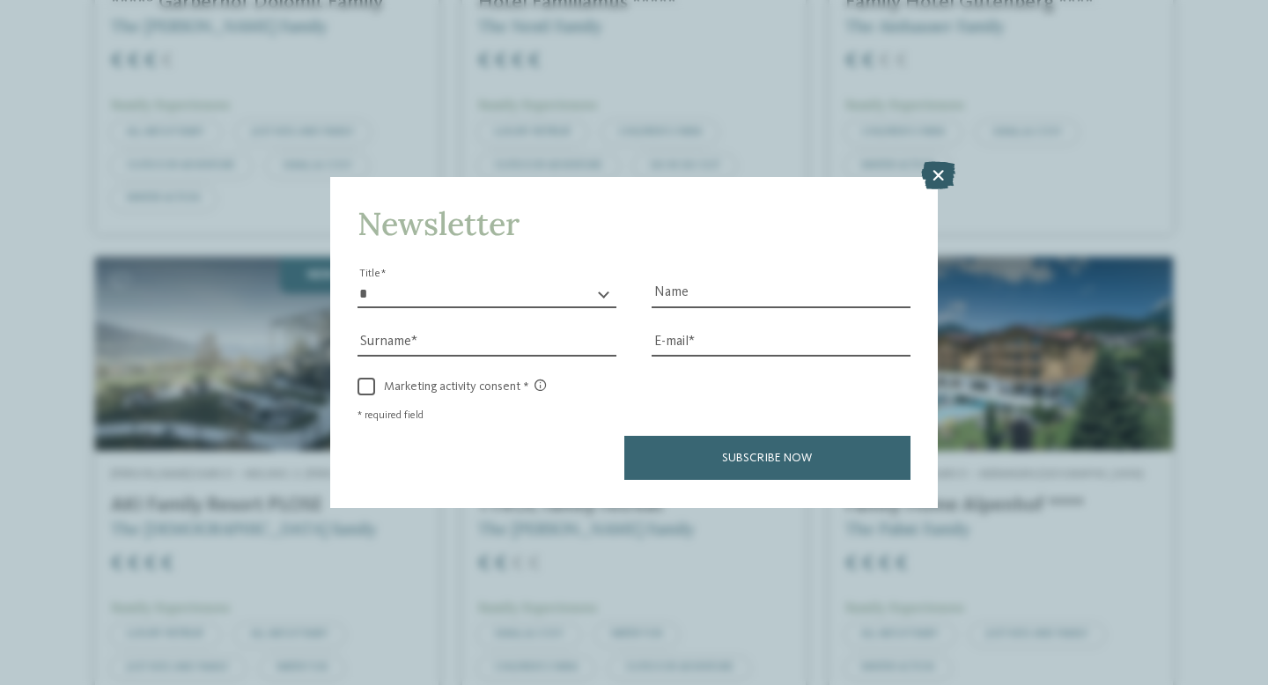
click at [946, 176] on icon at bounding box center [938, 176] width 34 height 28
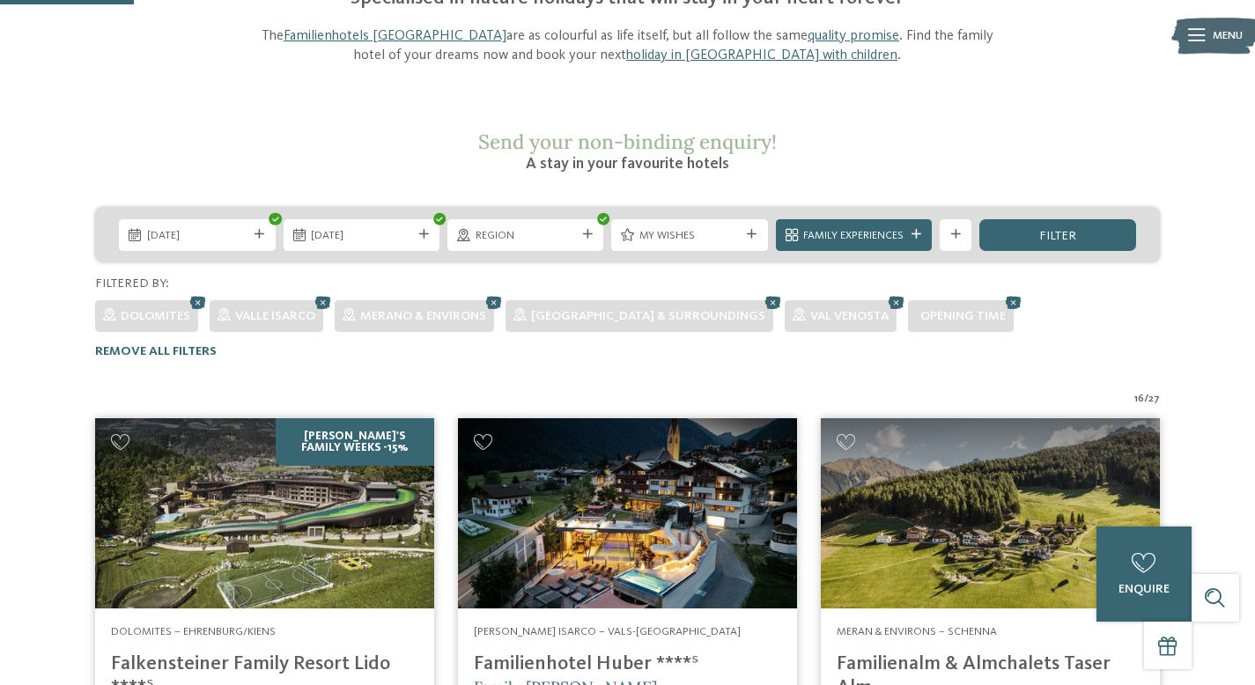
scroll to position [0, 0]
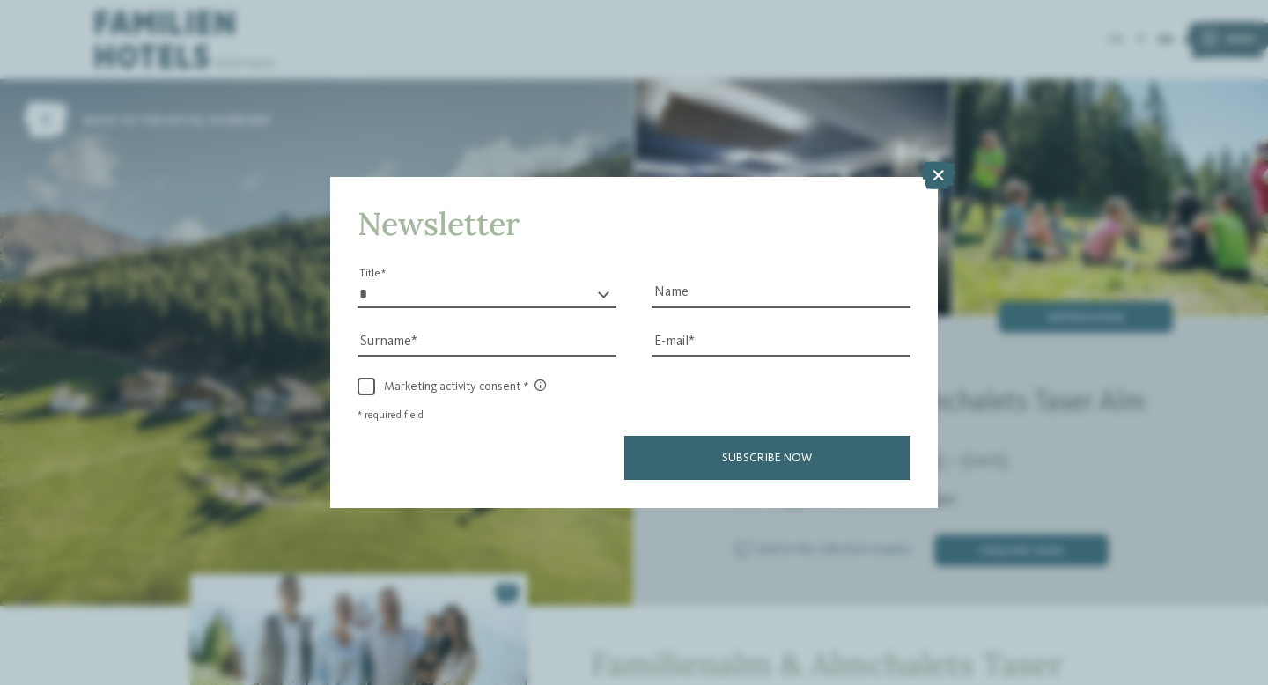
click at [925, 175] on icon at bounding box center [938, 176] width 34 height 28
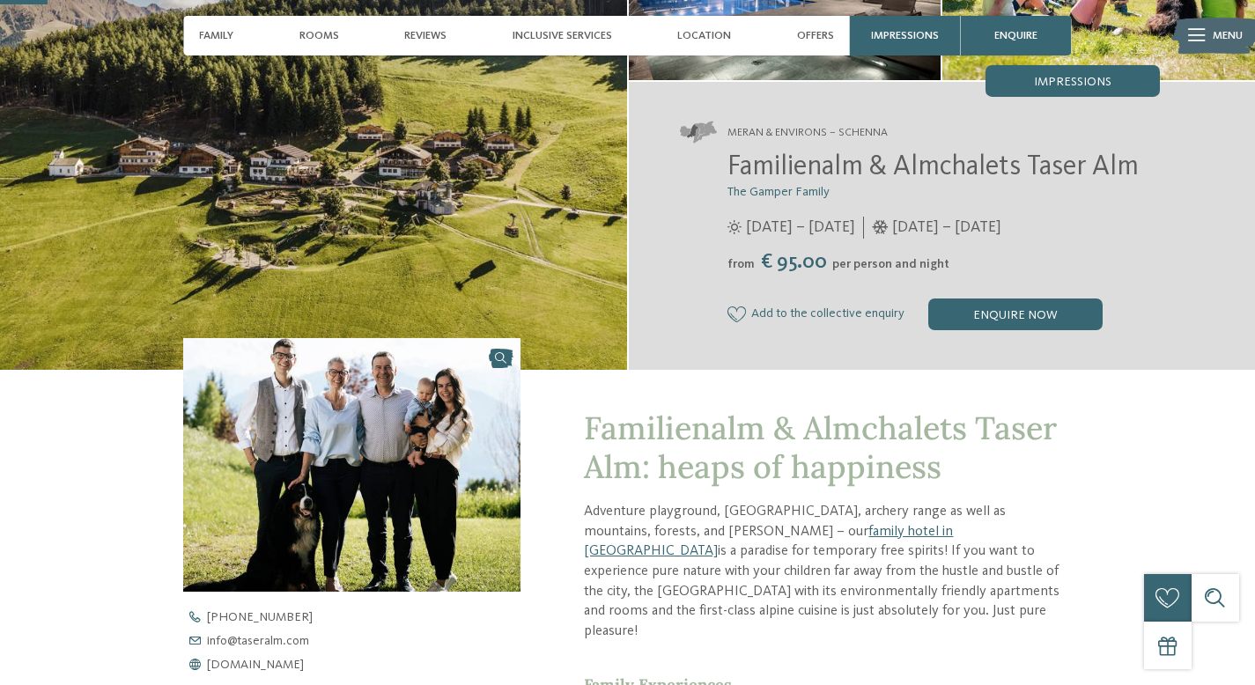
scroll to position [236, 0]
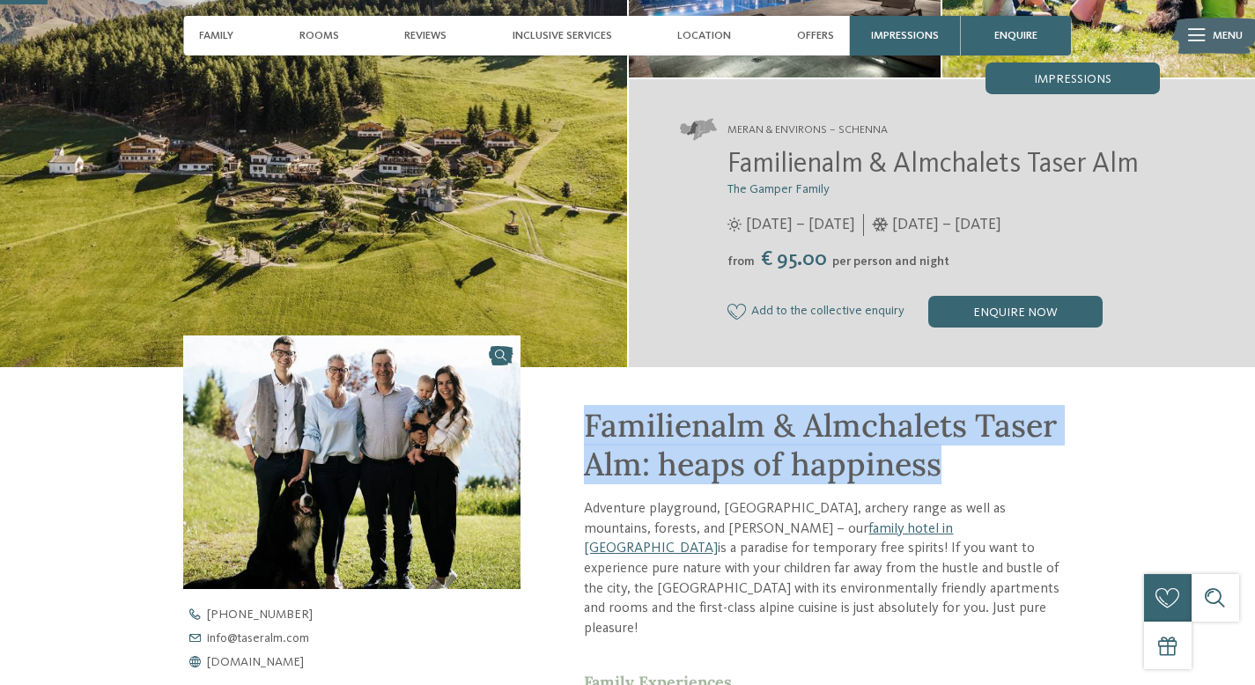
drag, startPoint x: 582, startPoint y: 418, endPoint x: 966, endPoint y: 463, distance: 386.5
copy span "Familienalm & Almchalets Taser Alm: heaps of happiness"
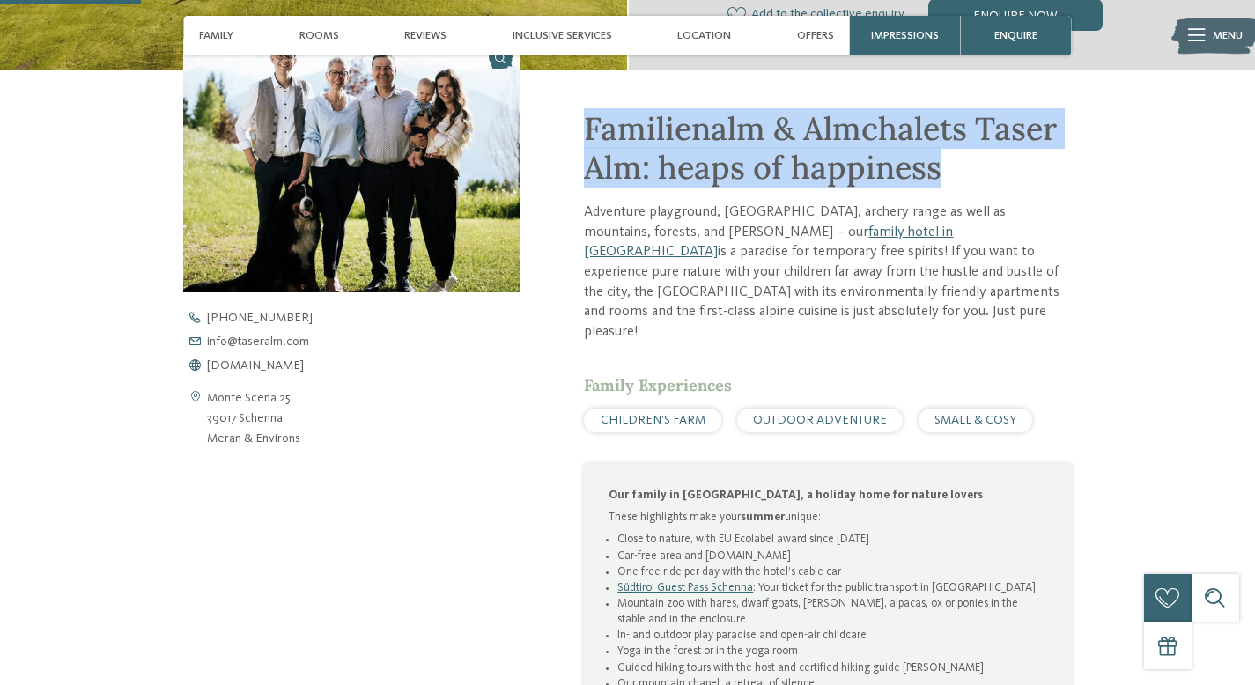
scroll to position [0, 0]
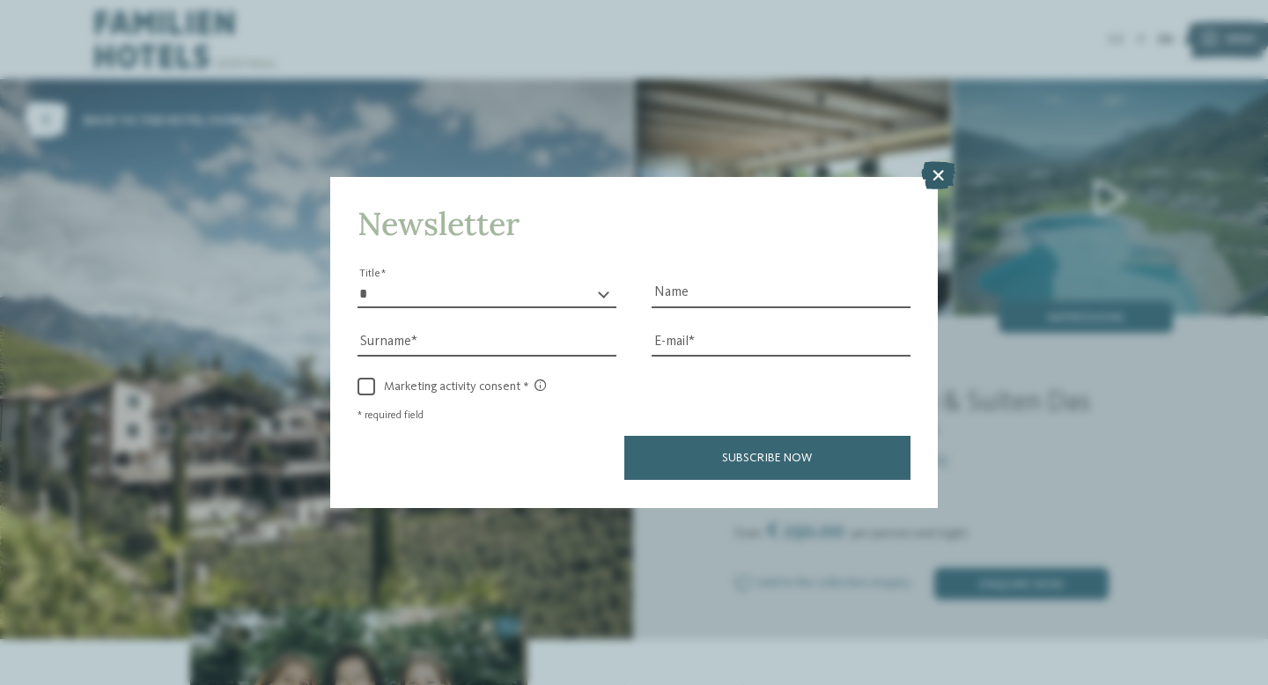
click at [939, 170] on icon at bounding box center [938, 176] width 34 height 28
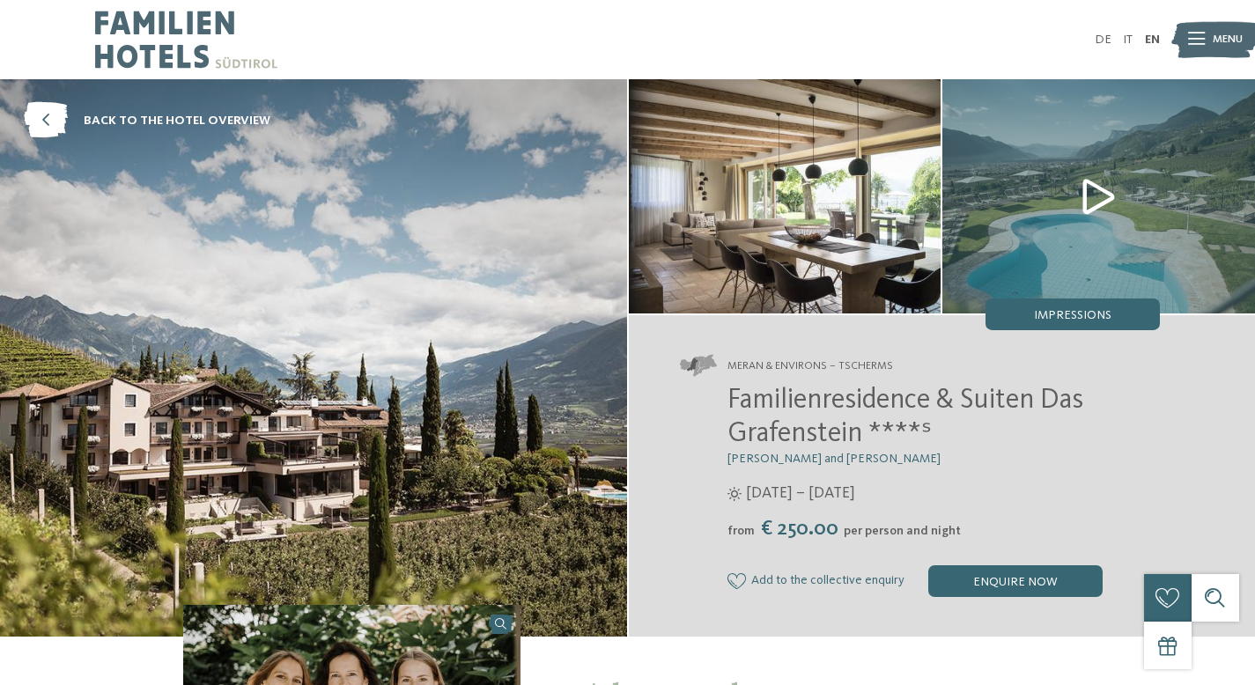
click at [735, 394] on span "Familienresidence & Suiten Das Grafenstein ****ˢ" at bounding box center [905, 418] width 356 height 62
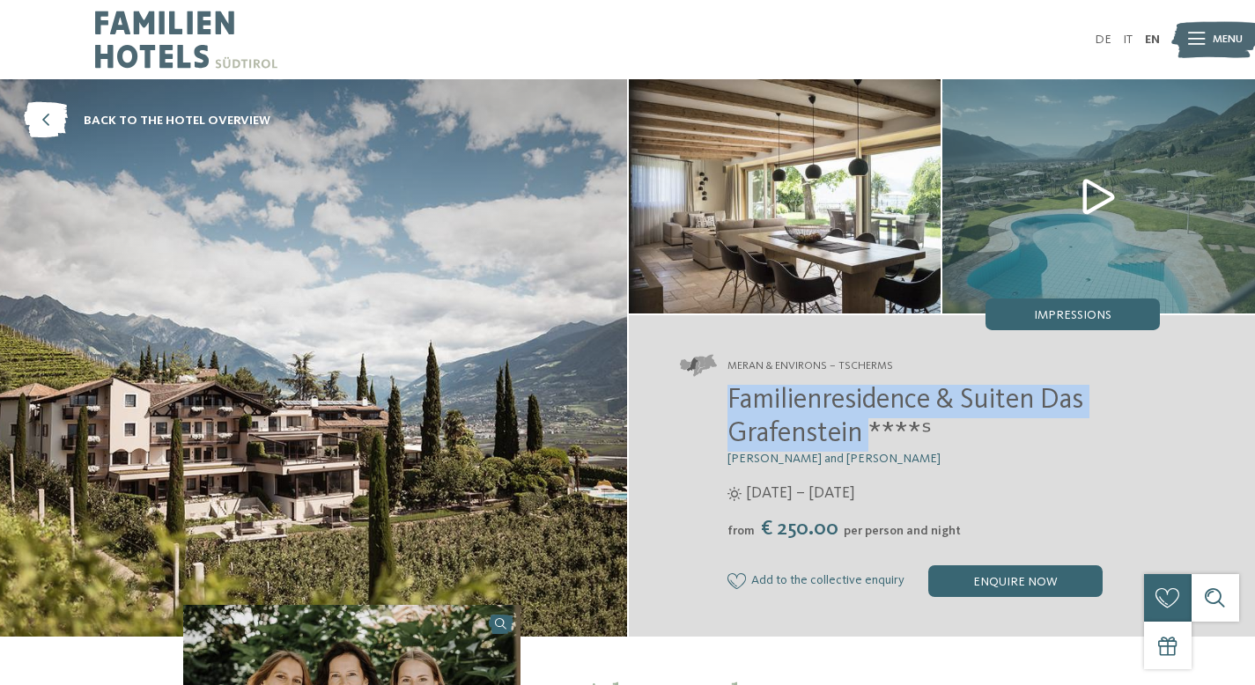
drag, startPoint x: 735, startPoint y: 394, endPoint x: 861, endPoint y: 434, distance: 132.0
click at [861, 434] on span "Familienresidence & Suiten Das Grafenstein ****ˢ" at bounding box center [905, 418] width 356 height 62
copy span "Familienresidence & Suiten Das Grafenstein"
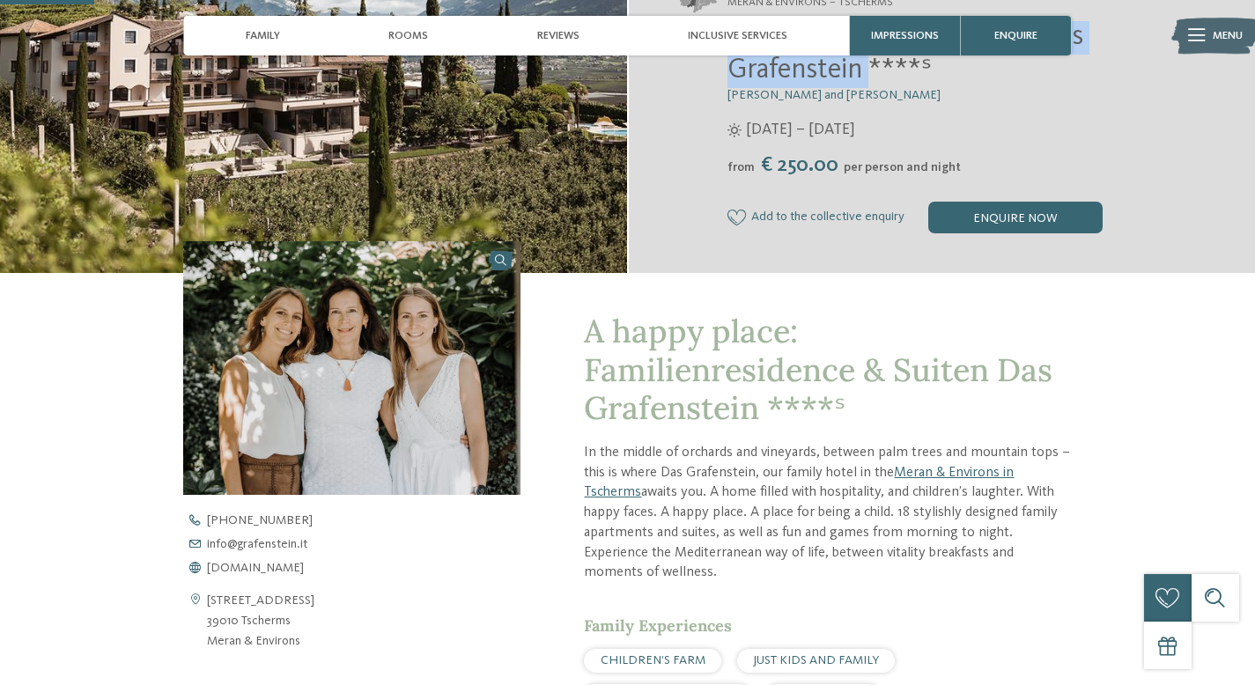
scroll to position [289, 0]
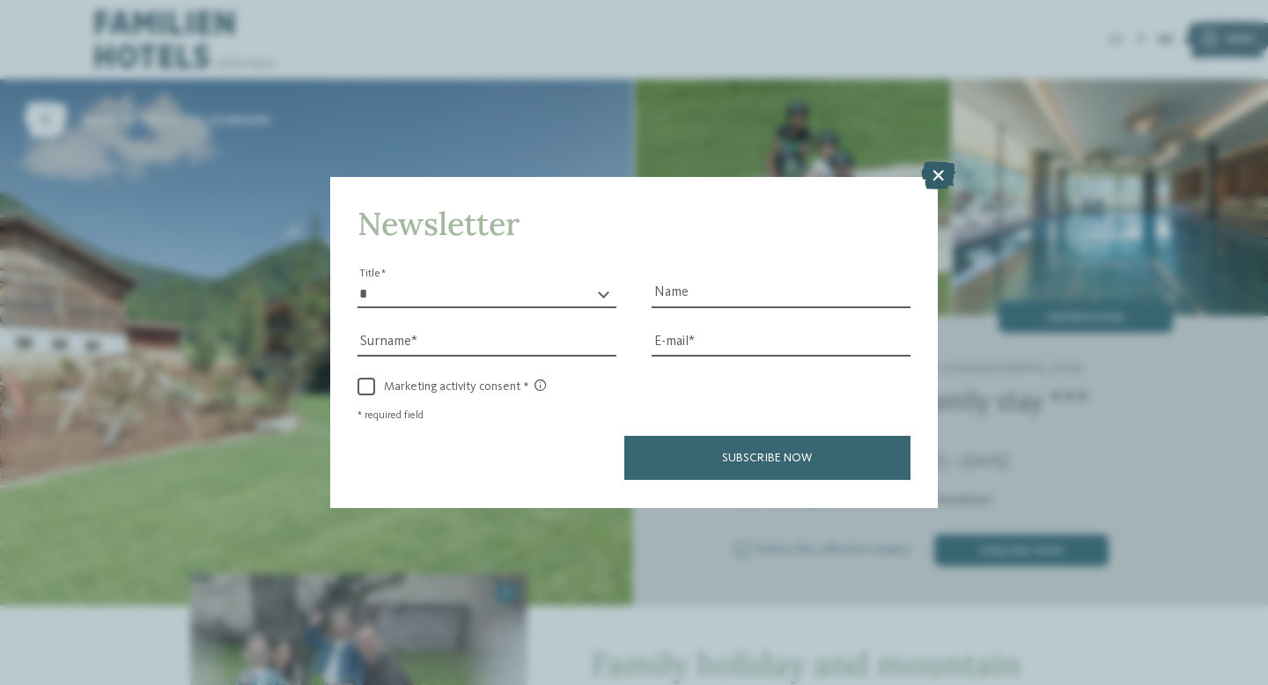
click at [939, 173] on icon at bounding box center [938, 176] width 34 height 28
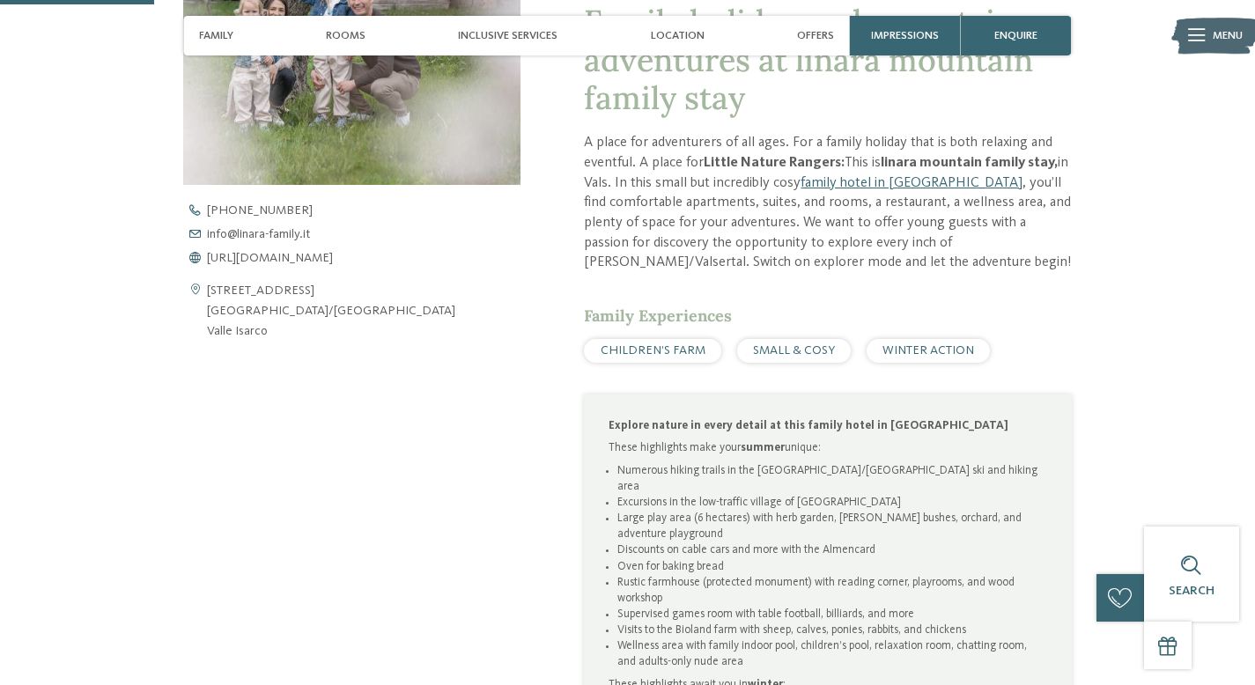
scroll to position [633, 0]
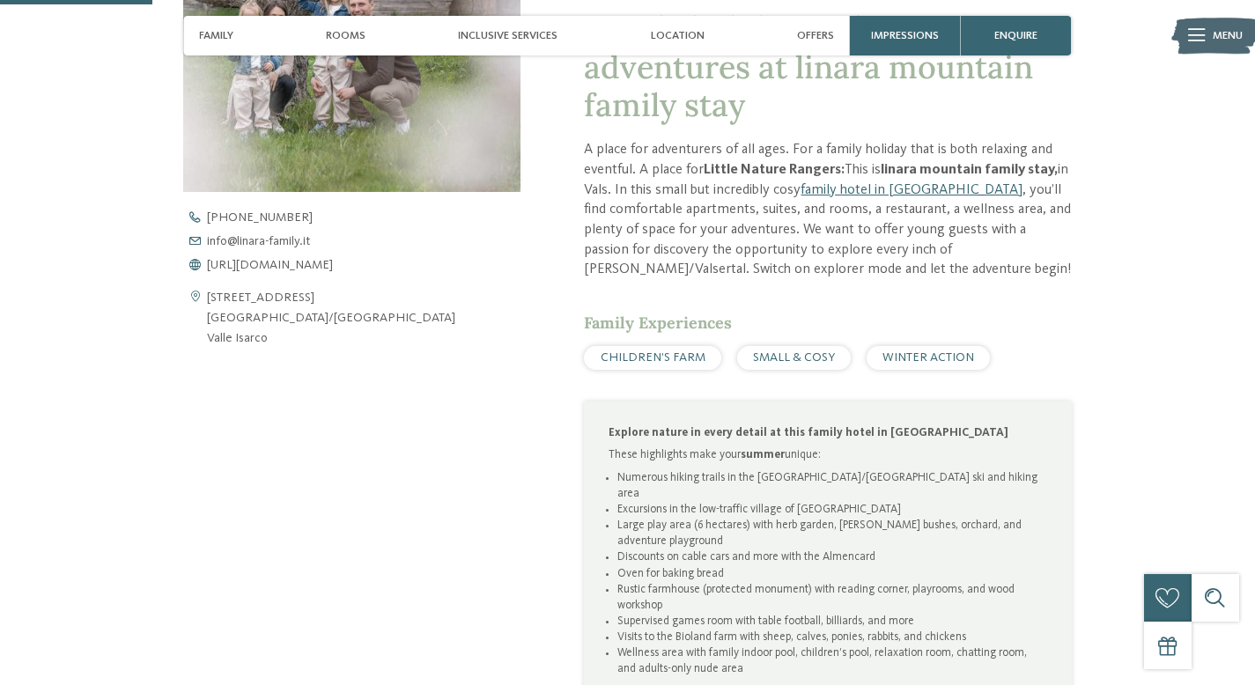
drag, startPoint x: 292, startPoint y: 343, endPoint x: 223, endPoint y: 286, distance: 90.1
click at [223, 286] on div "[STREET_ADDRESS] 39037 [GEOGRAPHIC_DATA]/[GEOGRAPHIC_DATA] [PERSON_NAME][GEOGRA…" at bounding box center [351, 279] width 337 height 137
copy address "[STREET_ADDRESS]/[PERSON_NAME][GEOGRAPHIC_DATA][PERSON_NAME]"
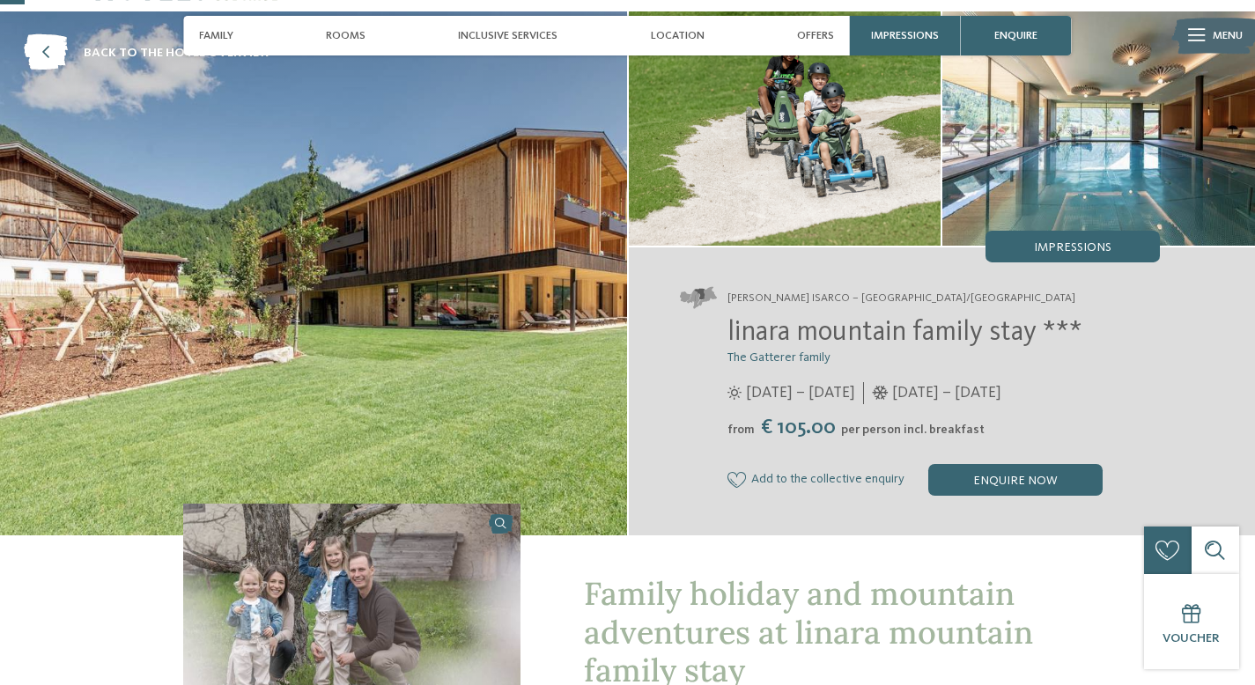
scroll to position [0, 0]
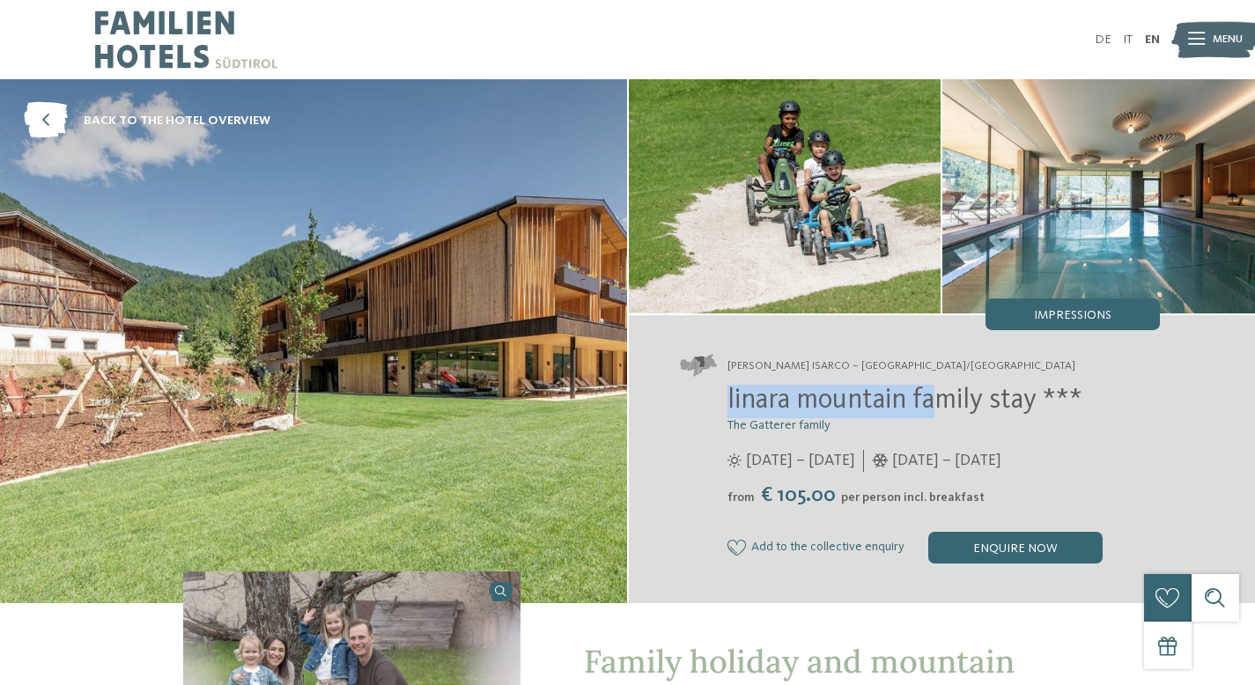
drag, startPoint x: 719, startPoint y: 397, endPoint x: 929, endPoint y: 392, distance: 209.6
click at [929, 392] on div "linara mountain family stay *** The Gatterer family [DATE] – [DATE] from" at bounding box center [920, 474] width 480 height 179
click at [1052, 397] on span "linara mountain family stay ***" at bounding box center [904, 401] width 355 height 28
drag, startPoint x: 1038, startPoint y: 400, endPoint x: 723, endPoint y: 407, distance: 315.3
click at [723, 407] on div "linara mountain family stay *** The Gatterer family [DATE] – [DATE] from" at bounding box center [920, 474] width 480 height 179
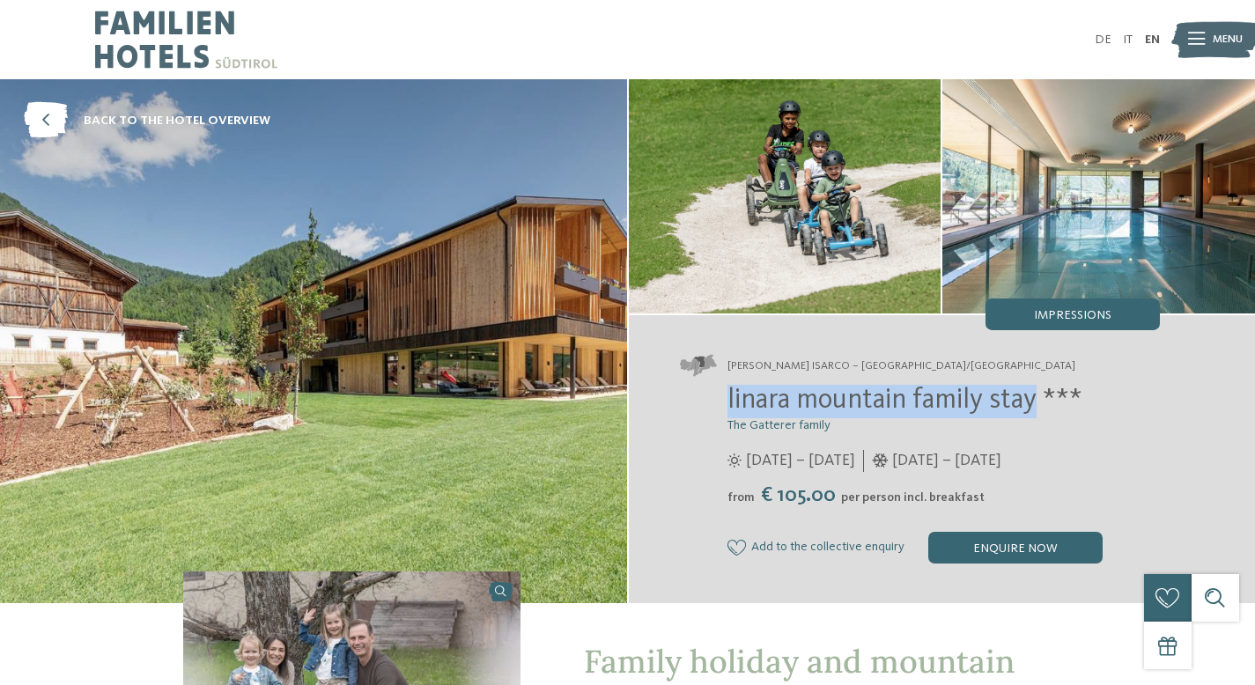
copy span "linara mountain family stay"
